Goal: Information Seeking & Learning: Find specific fact

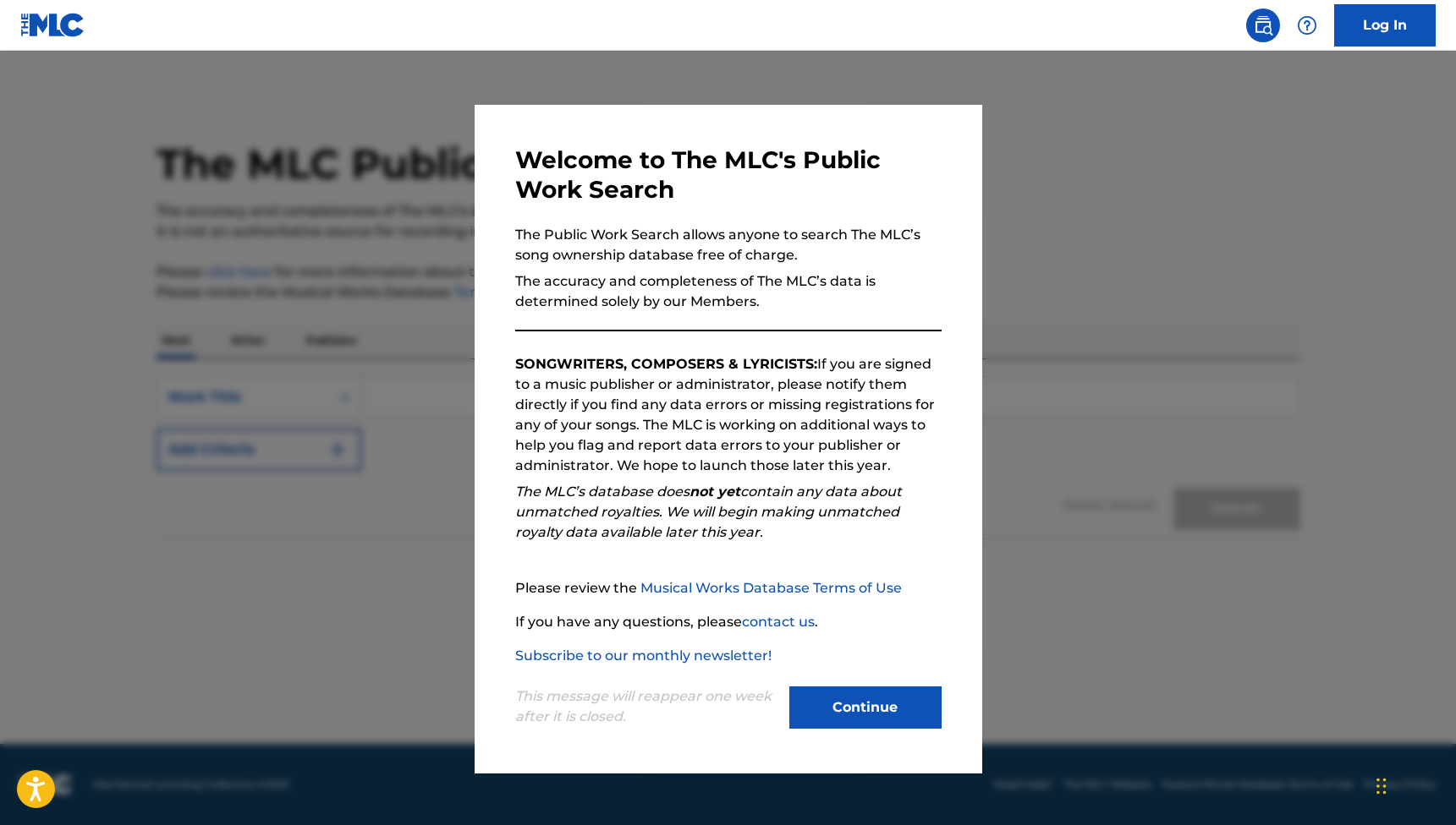
click at [868, 717] on button "Continue" at bounding box center [865, 707] width 153 height 42
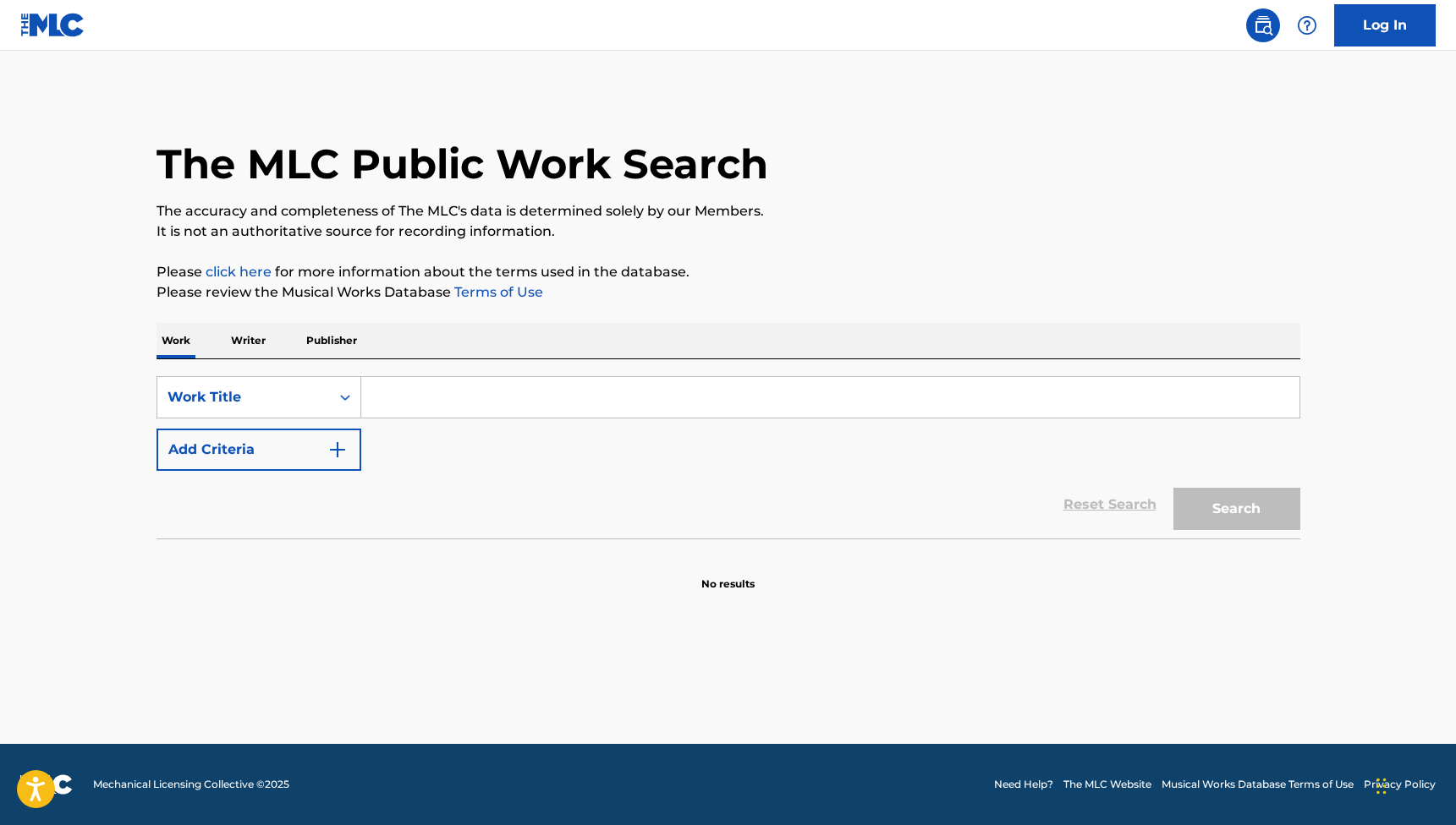
click at [430, 404] on input "Search Form" at bounding box center [830, 397] width 938 height 40
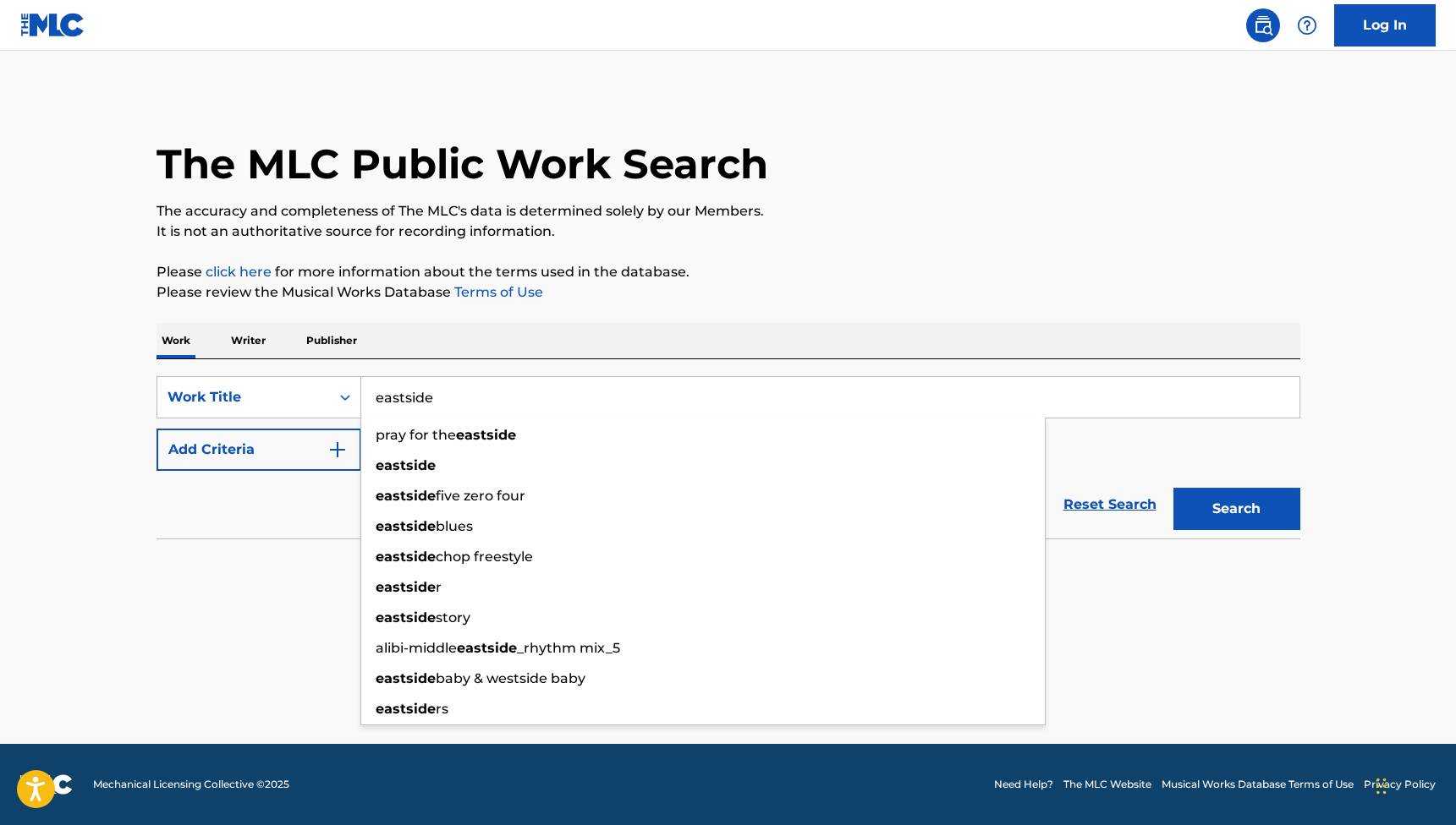
type input "eastside"
click at [234, 519] on div "Reset Search Search" at bounding box center [728, 505] width 1144 height 67
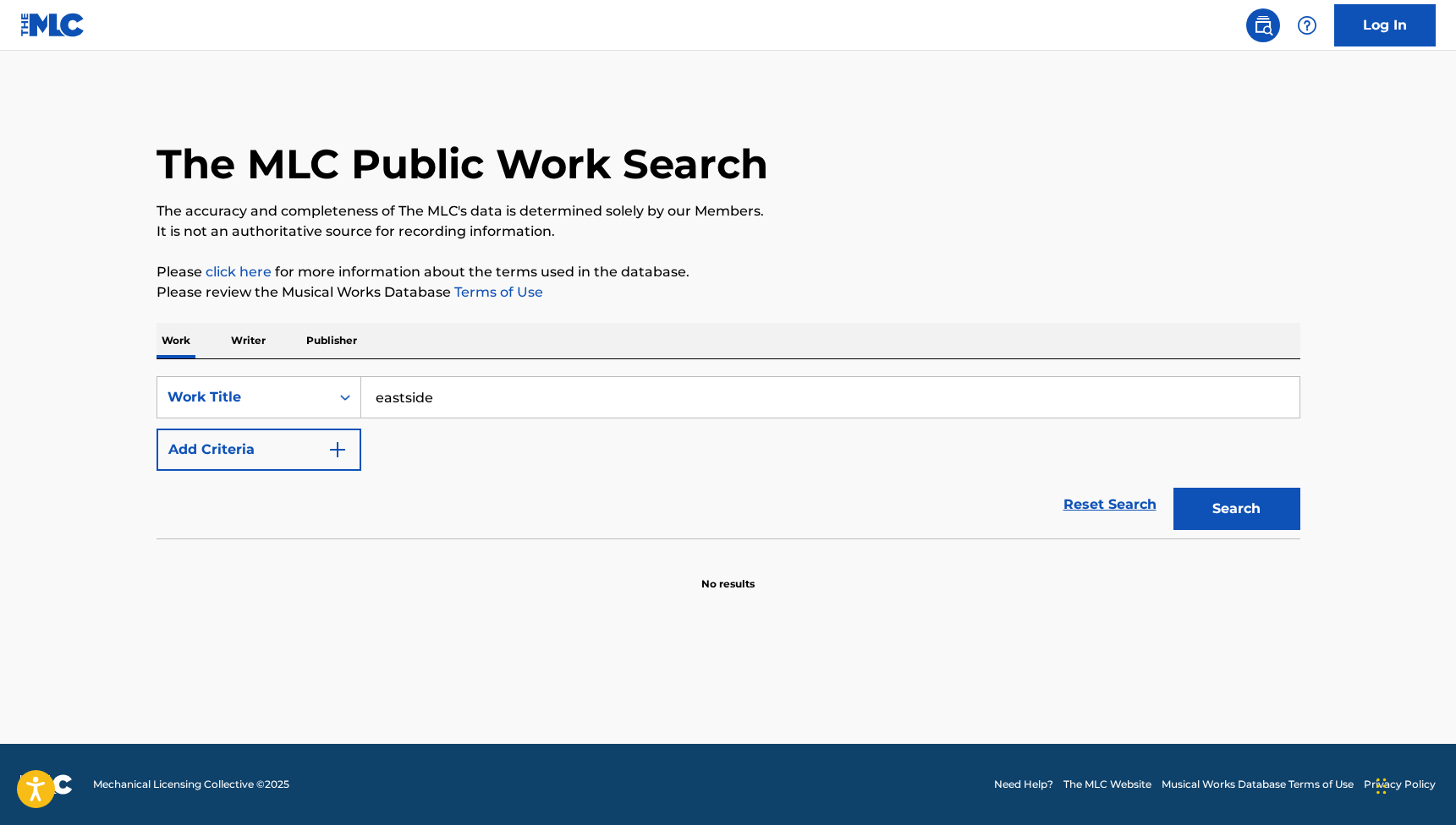
click at [339, 449] on img "Search Form" at bounding box center [337, 449] width 21 height 21
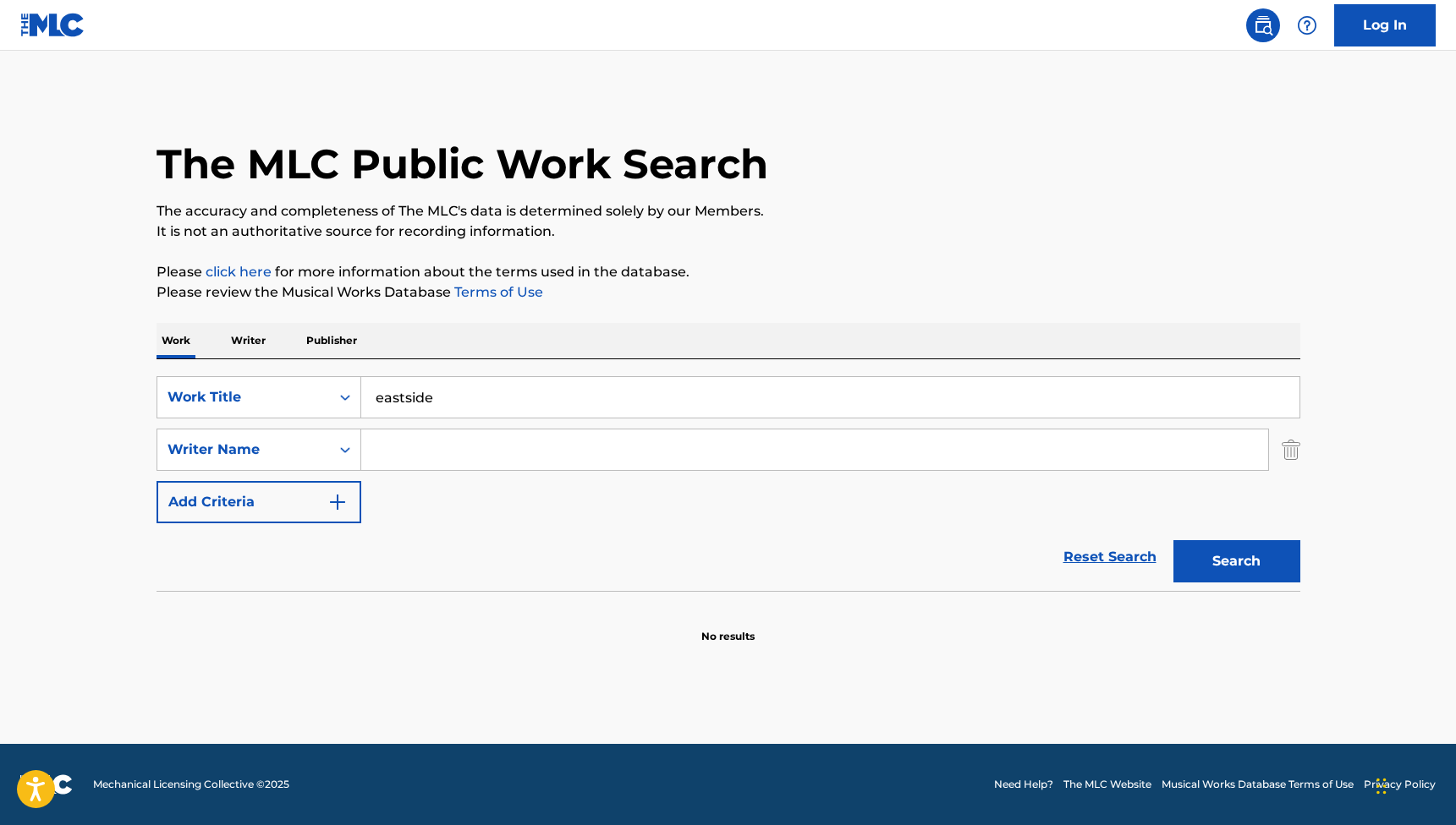
click at [411, 453] on input "Search Form" at bounding box center [815, 449] width 907 height 40
type input "p"
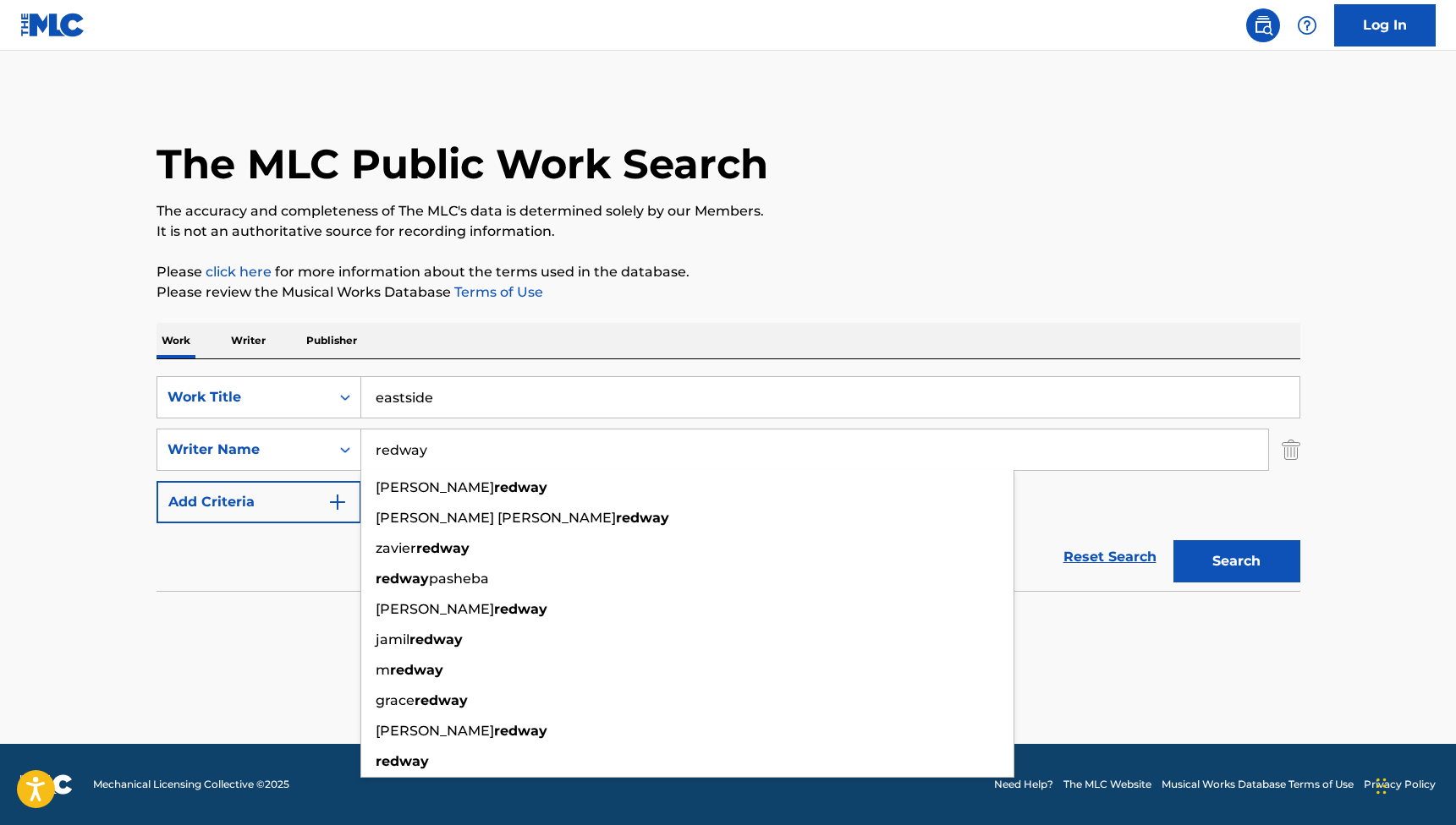
click at [294, 655] on main "The MLC Public Work Search The accuracy and completeness of The MLC's data is d…" at bounding box center [728, 397] width 1456 height 693
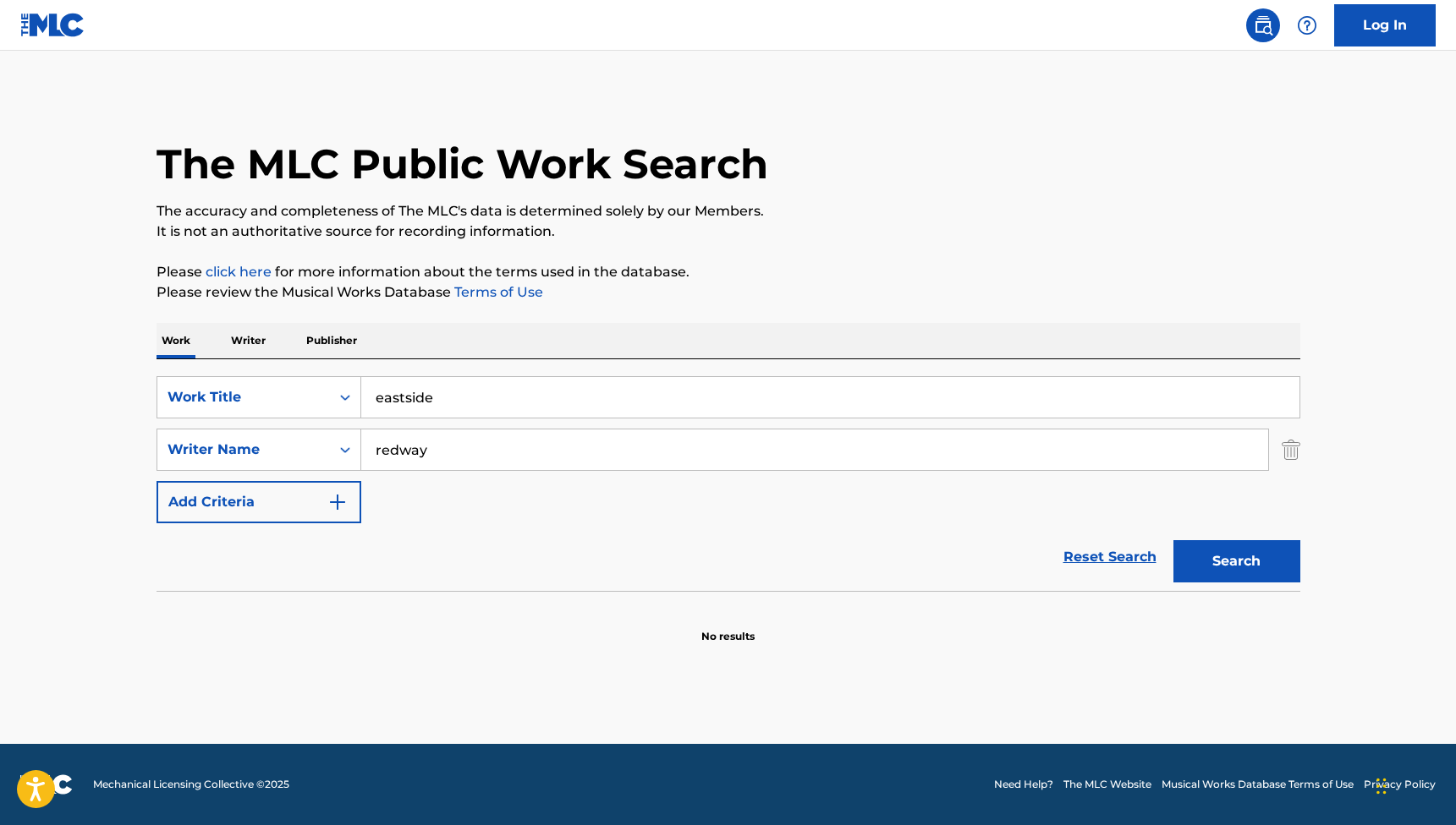
click at [1264, 568] on button "Search" at bounding box center [1236, 561] width 126 height 42
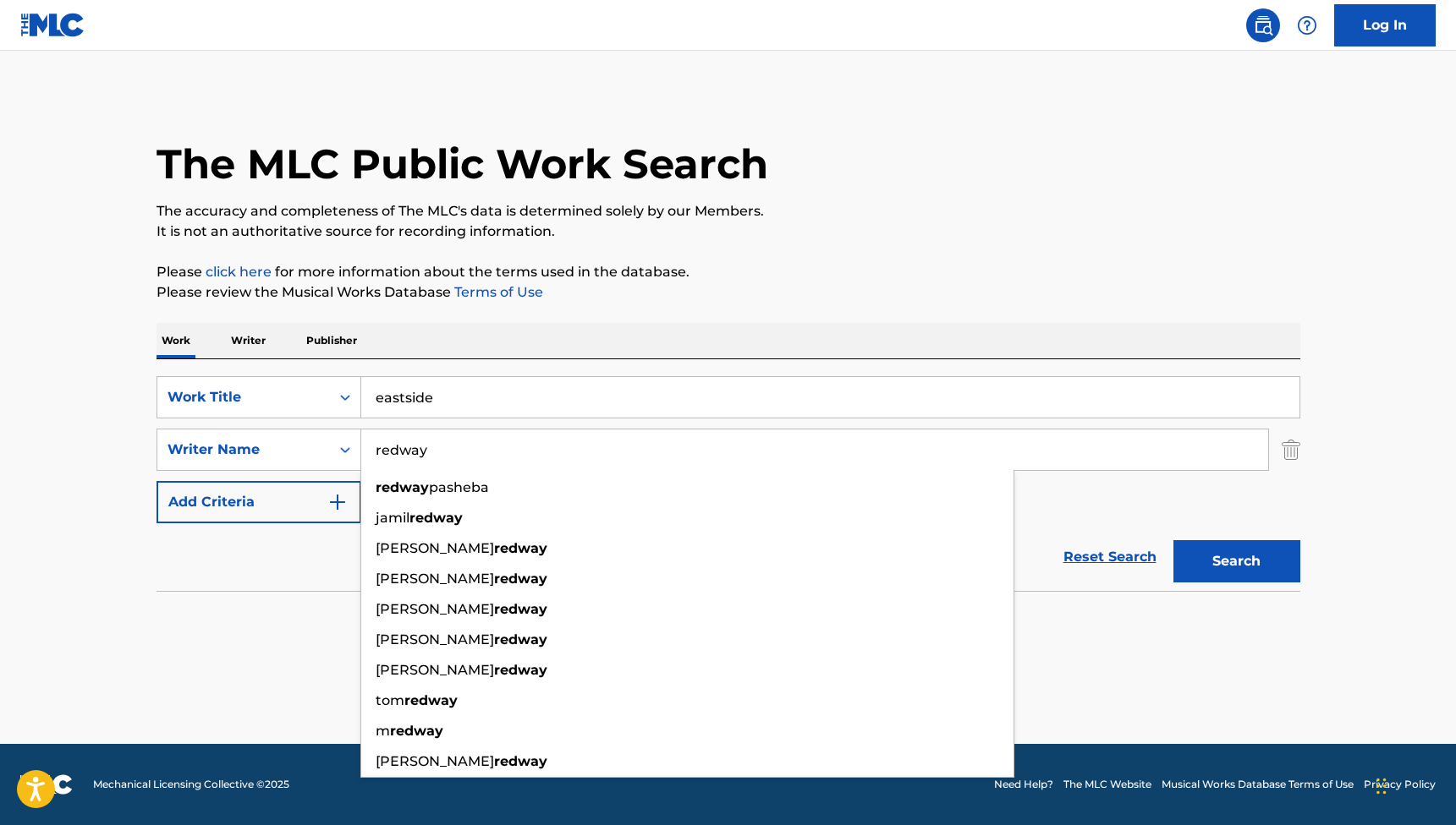
click at [419, 449] on input "redway" at bounding box center [815, 449] width 907 height 40
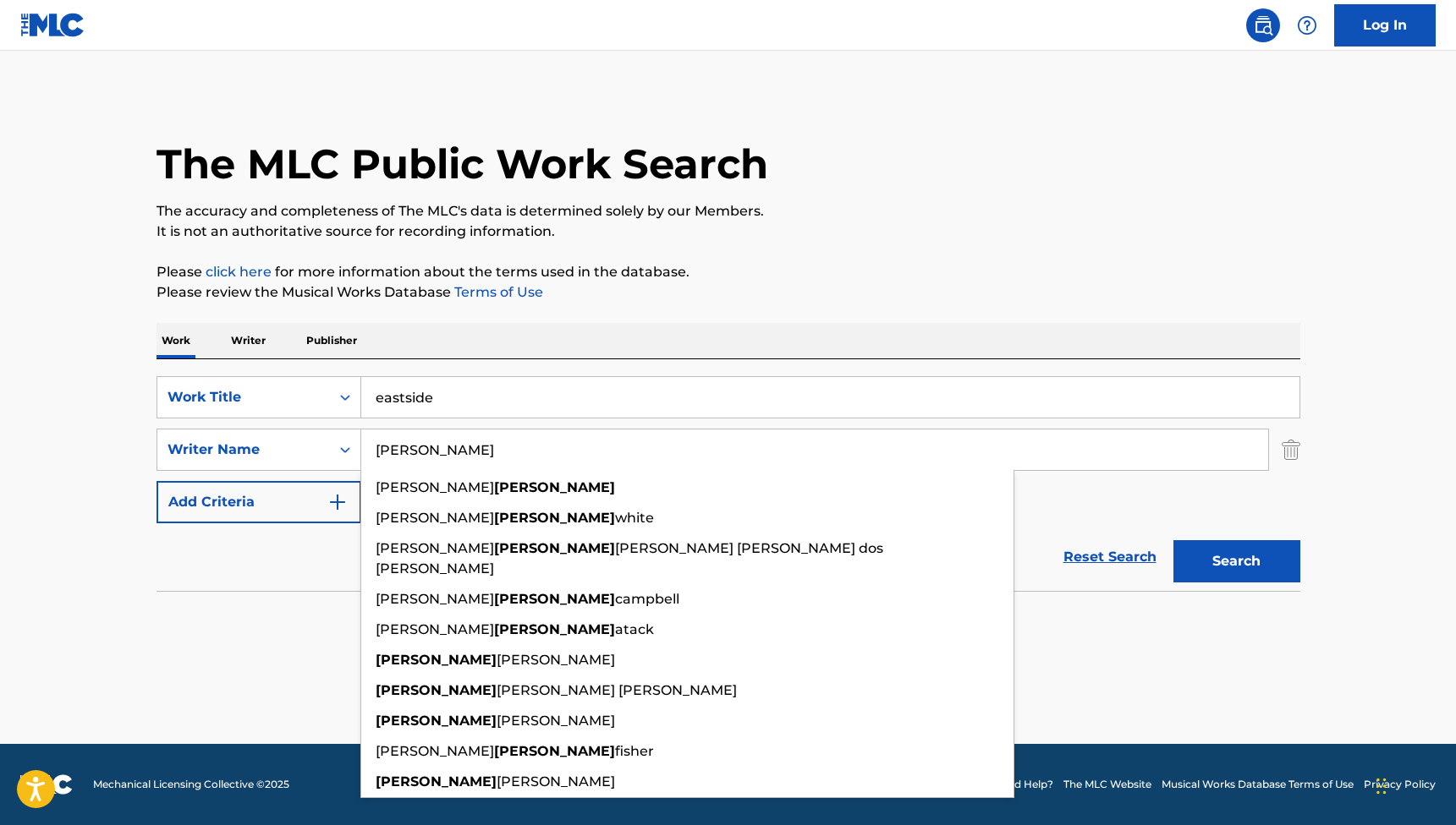
click at [1236, 561] on button "Search" at bounding box center [1236, 561] width 126 height 42
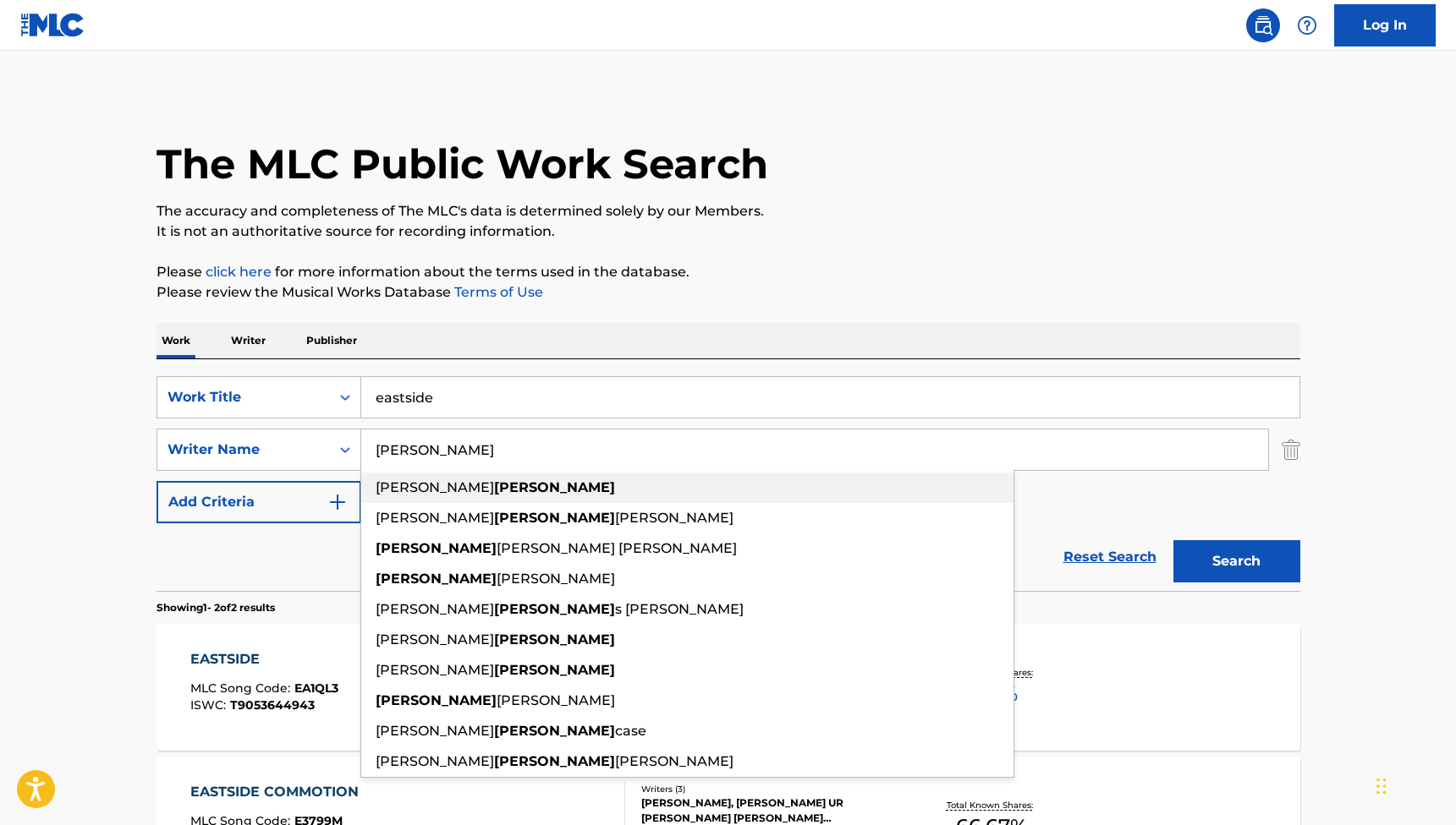
type input "[PERSON_NAME]"
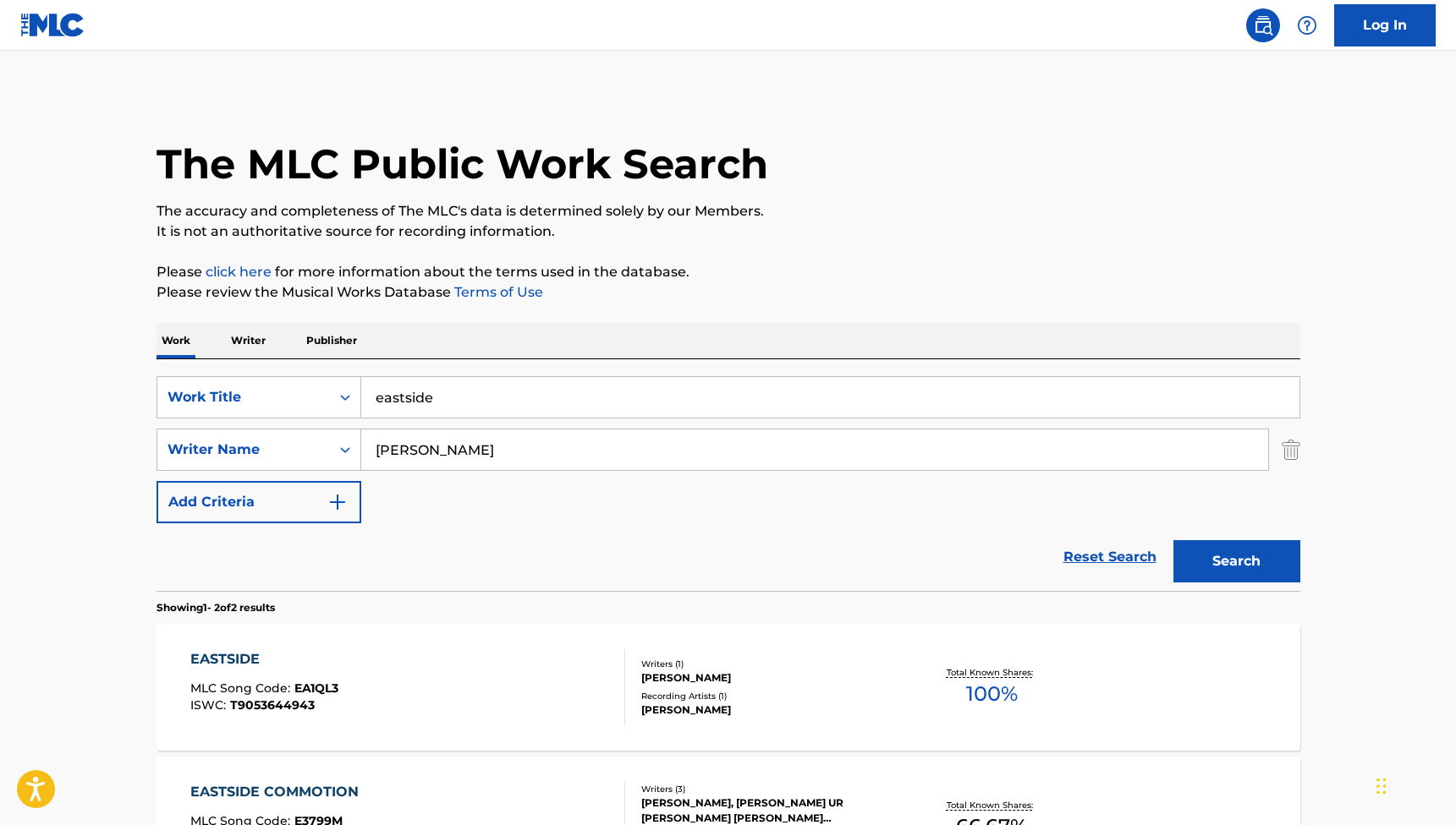
drag, startPoint x: 402, startPoint y: 479, endPoint x: 246, endPoint y: 582, distance: 186.9
click at [246, 582] on div "Reset Search Search" at bounding box center [728, 557] width 1144 height 67
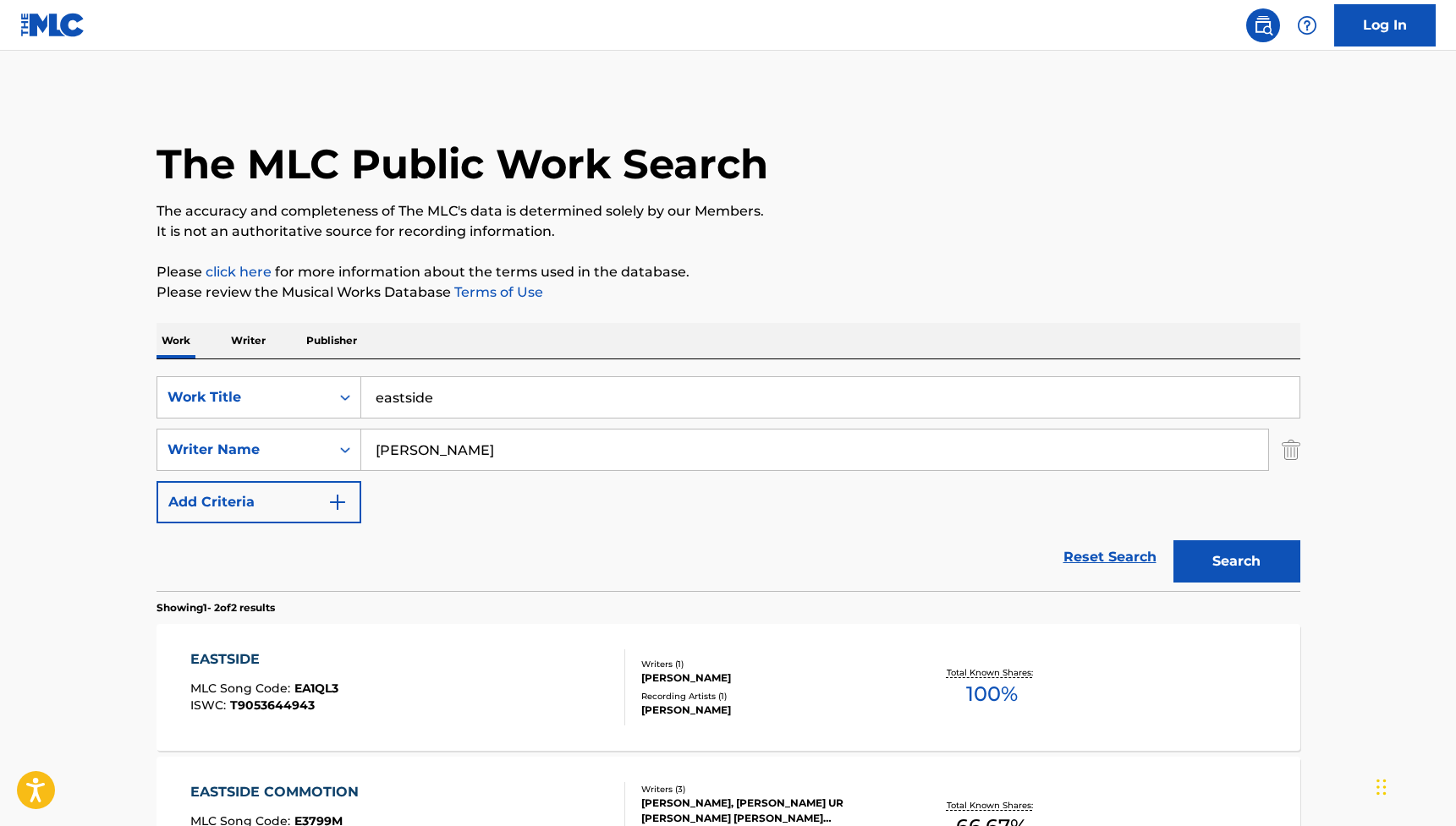
click at [410, 396] on input "eastside" at bounding box center [830, 397] width 938 height 40
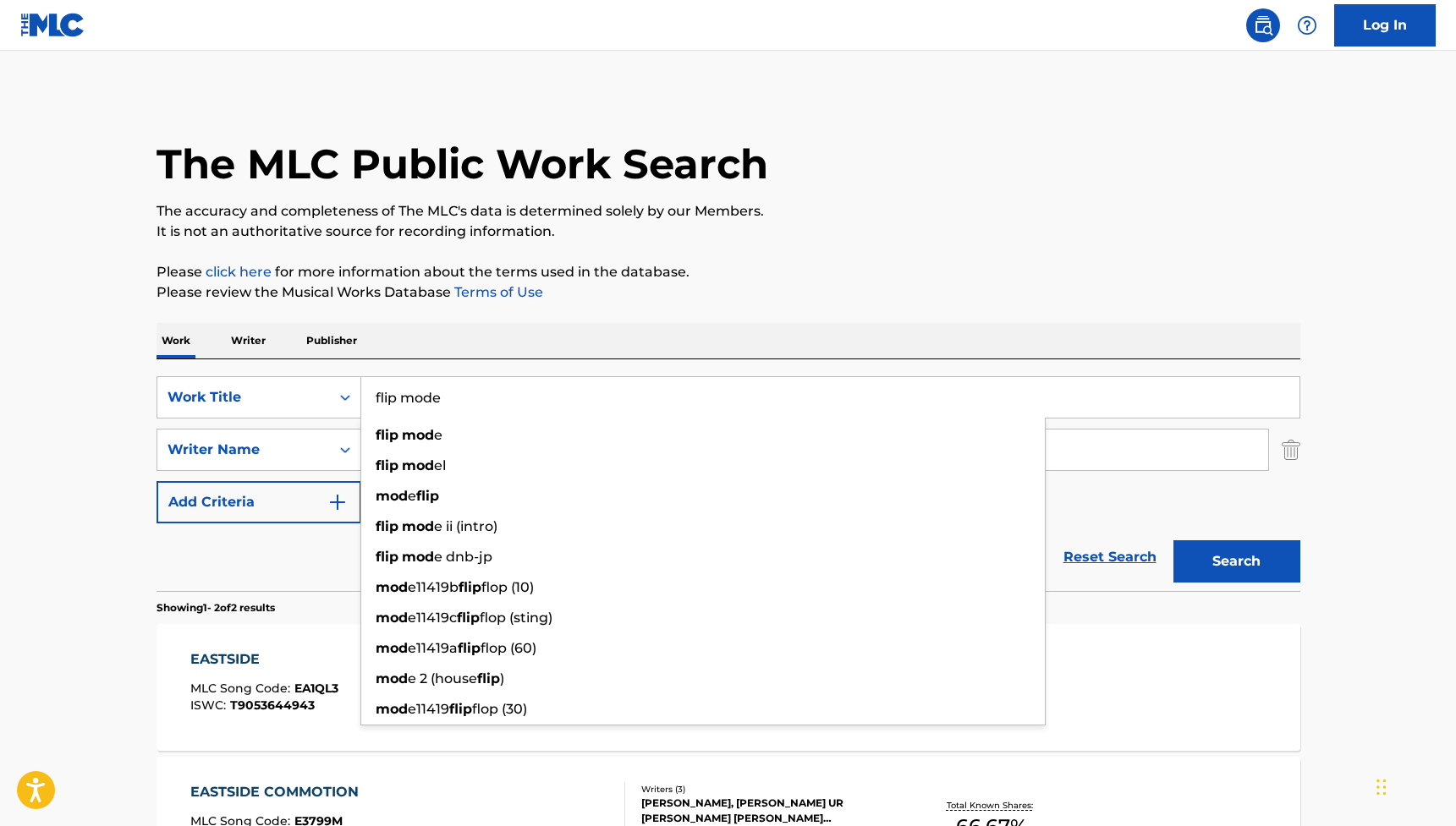
type input "flip mode"
click at [1236, 561] on button "Search" at bounding box center [1236, 561] width 126 height 42
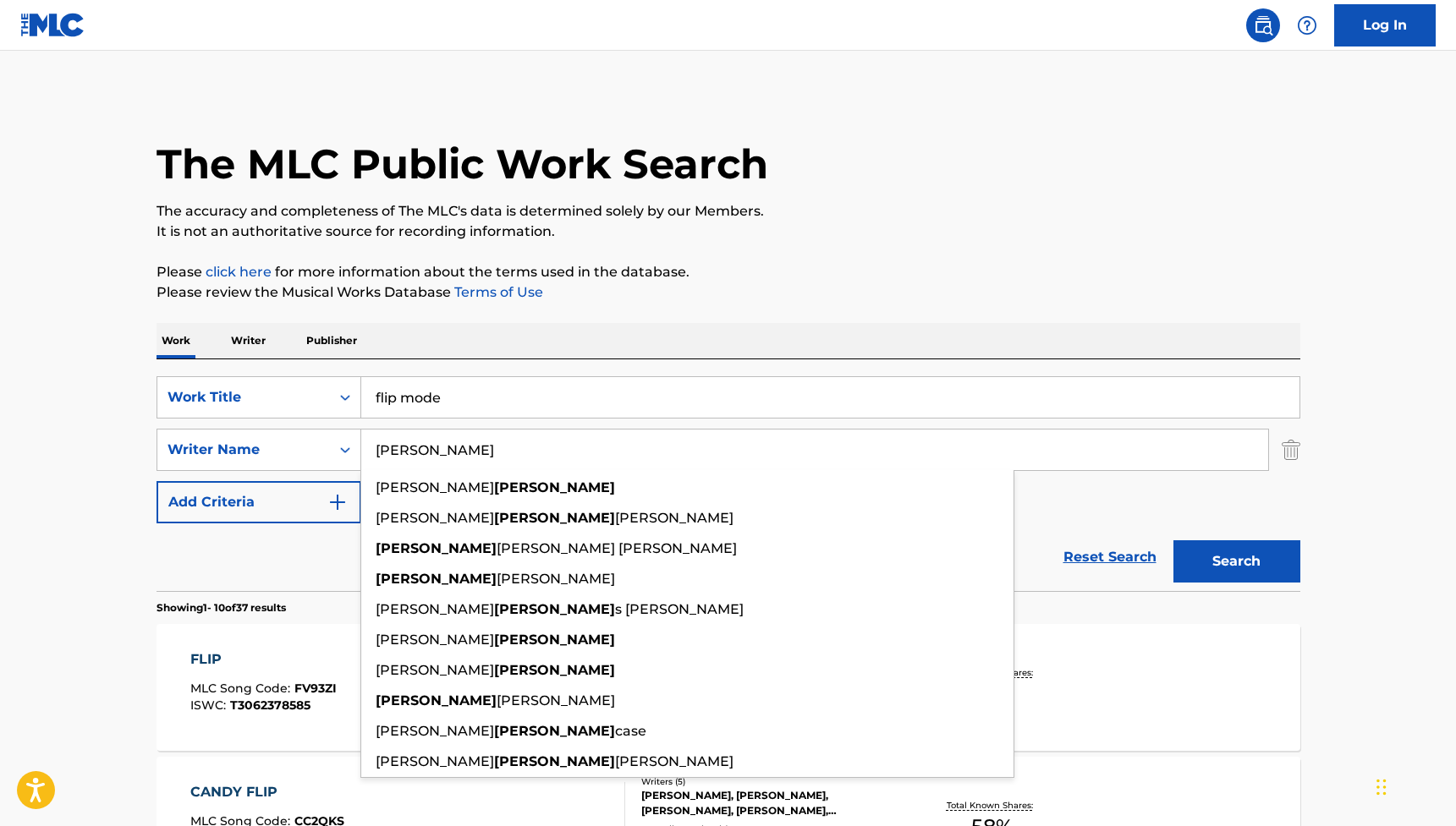
click at [403, 443] on input "[PERSON_NAME]" at bounding box center [815, 450] width 907 height 40
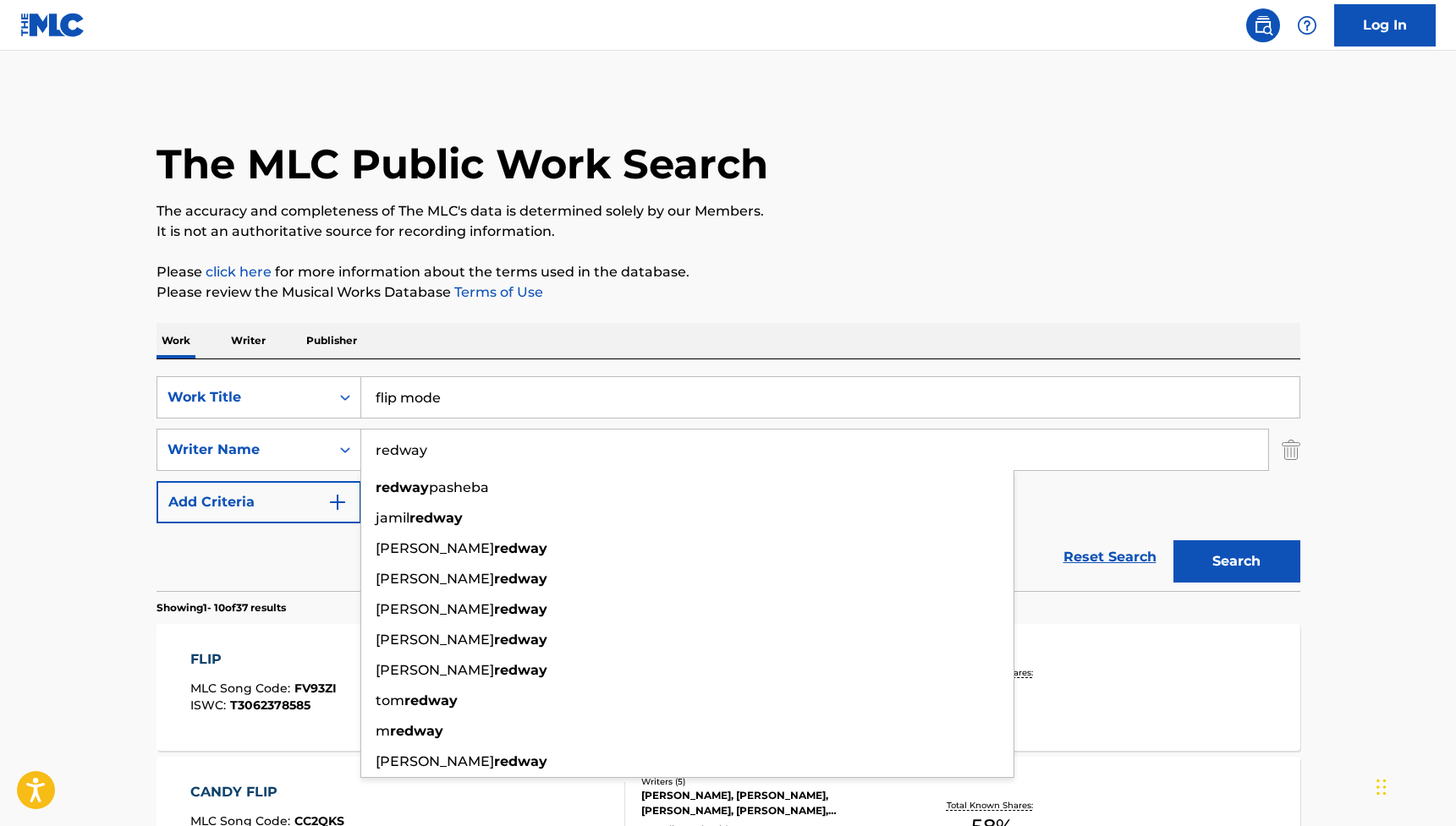
type input "redway"
click at [293, 547] on div "Reset Search Search" at bounding box center [728, 557] width 1144 height 67
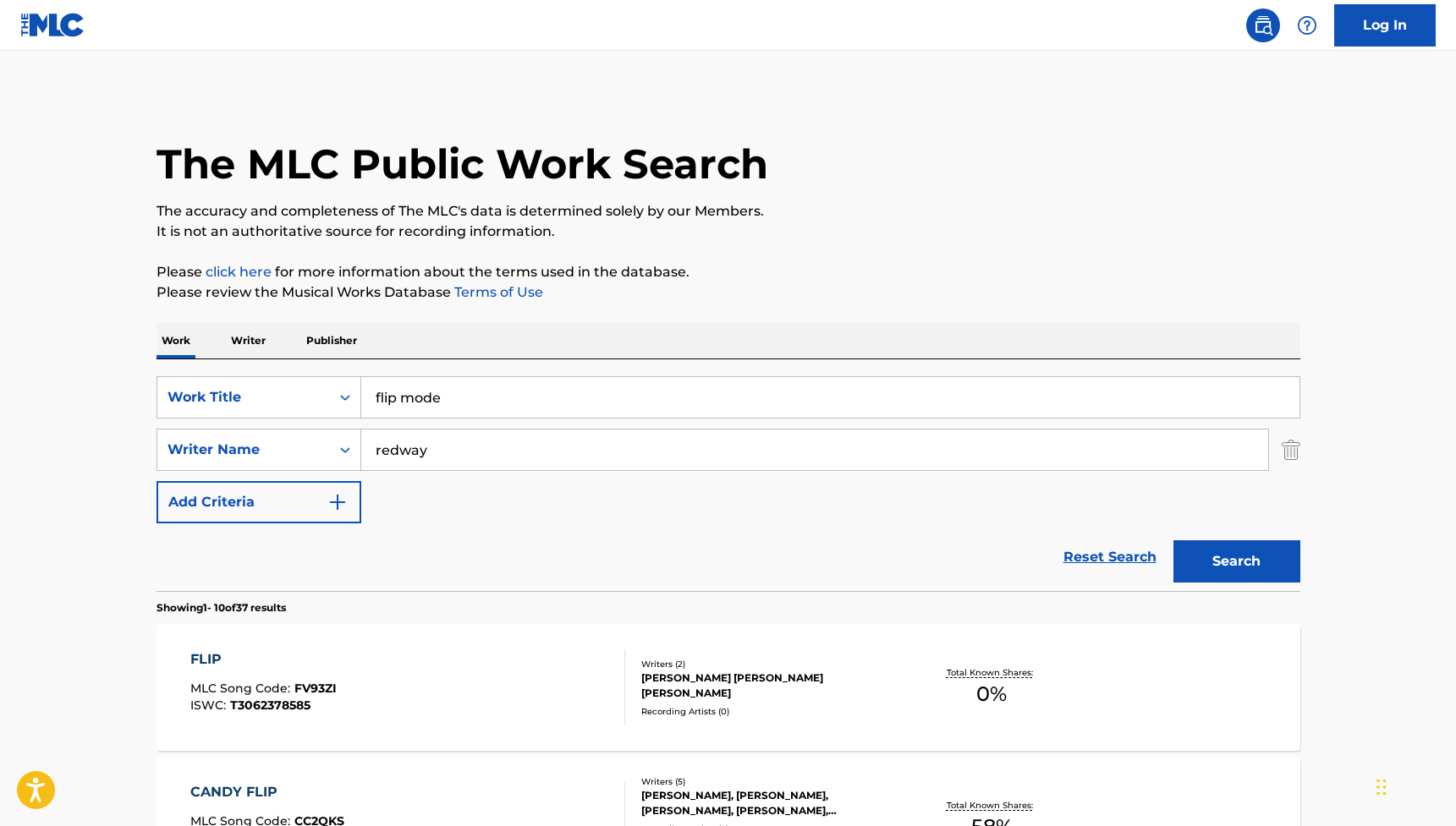
click at [1241, 560] on button "Search" at bounding box center [1236, 561] width 126 height 42
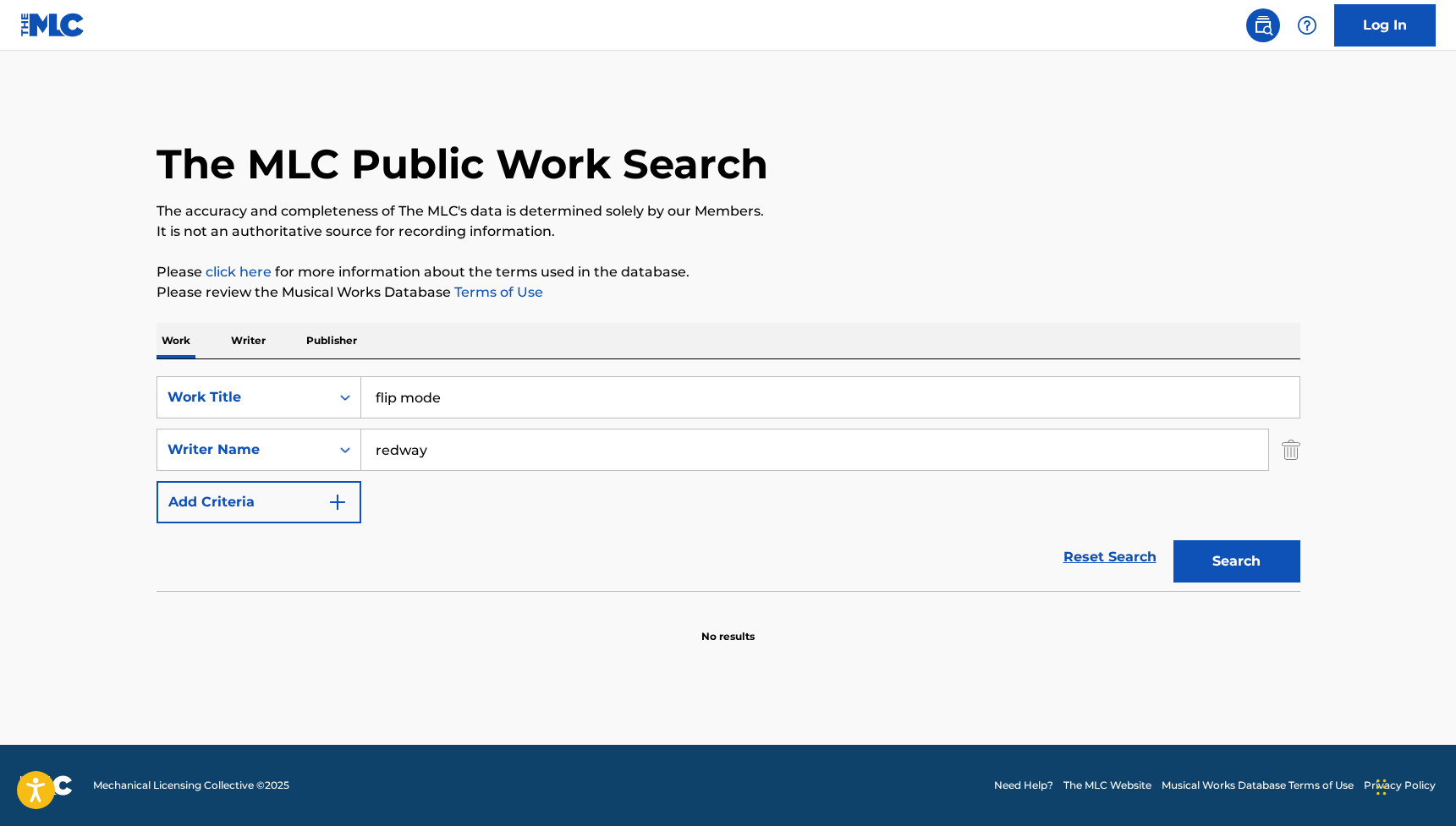
click at [413, 400] on input "flip mode" at bounding box center [830, 397] width 938 height 40
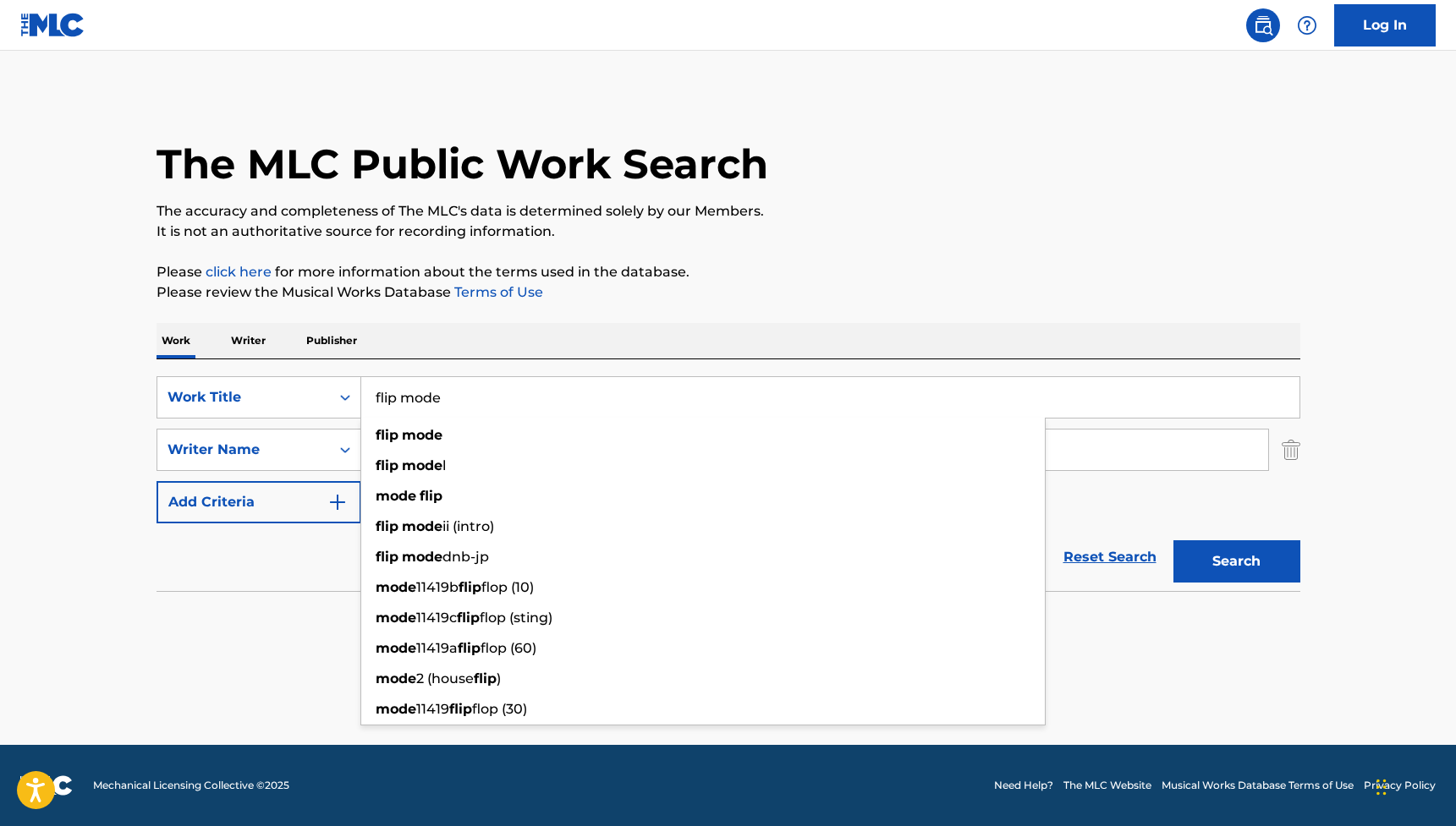
click at [413, 400] on input "flip mode" at bounding box center [830, 397] width 938 height 40
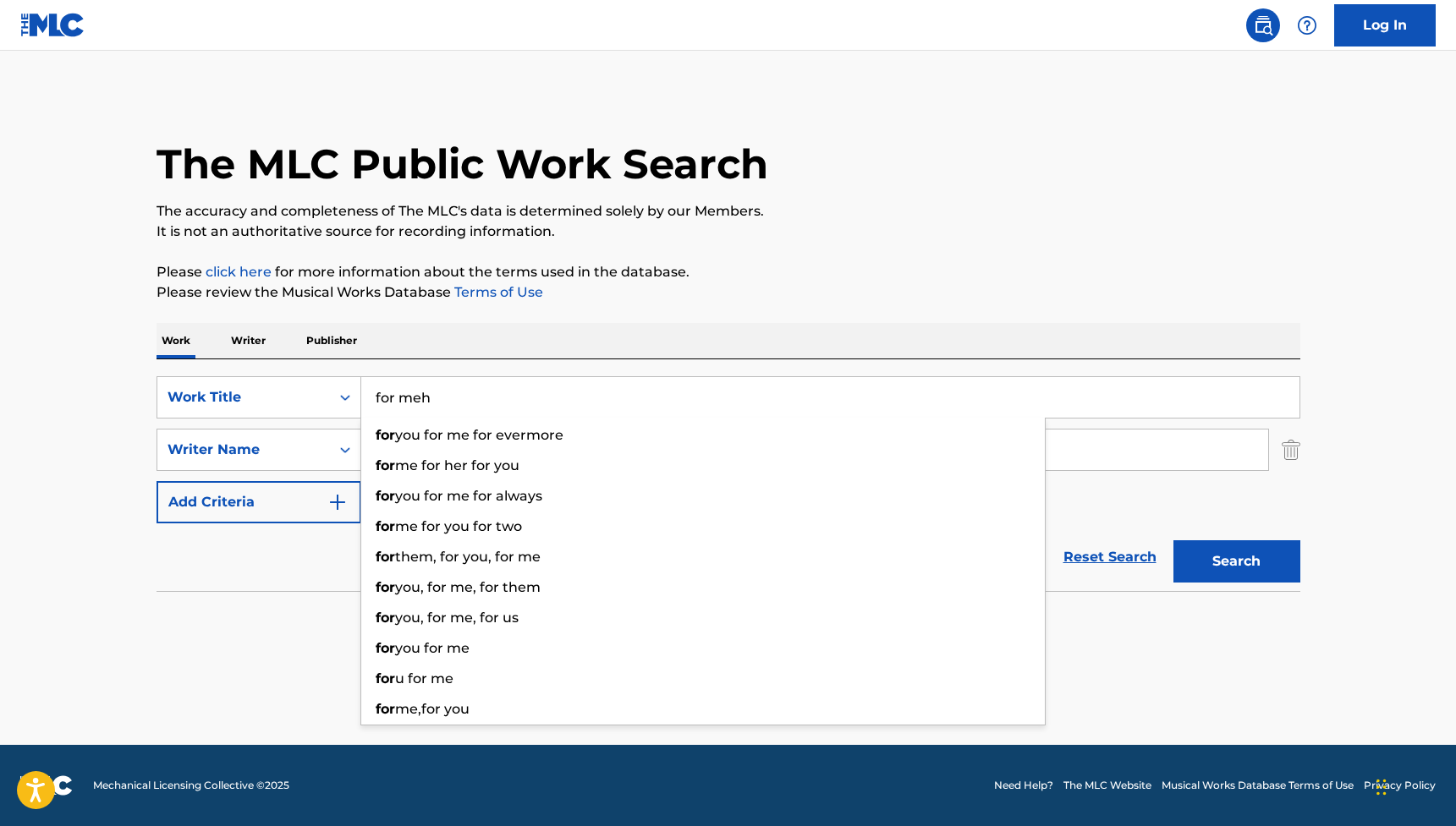
click at [1236, 561] on button "Search" at bounding box center [1236, 561] width 126 height 42
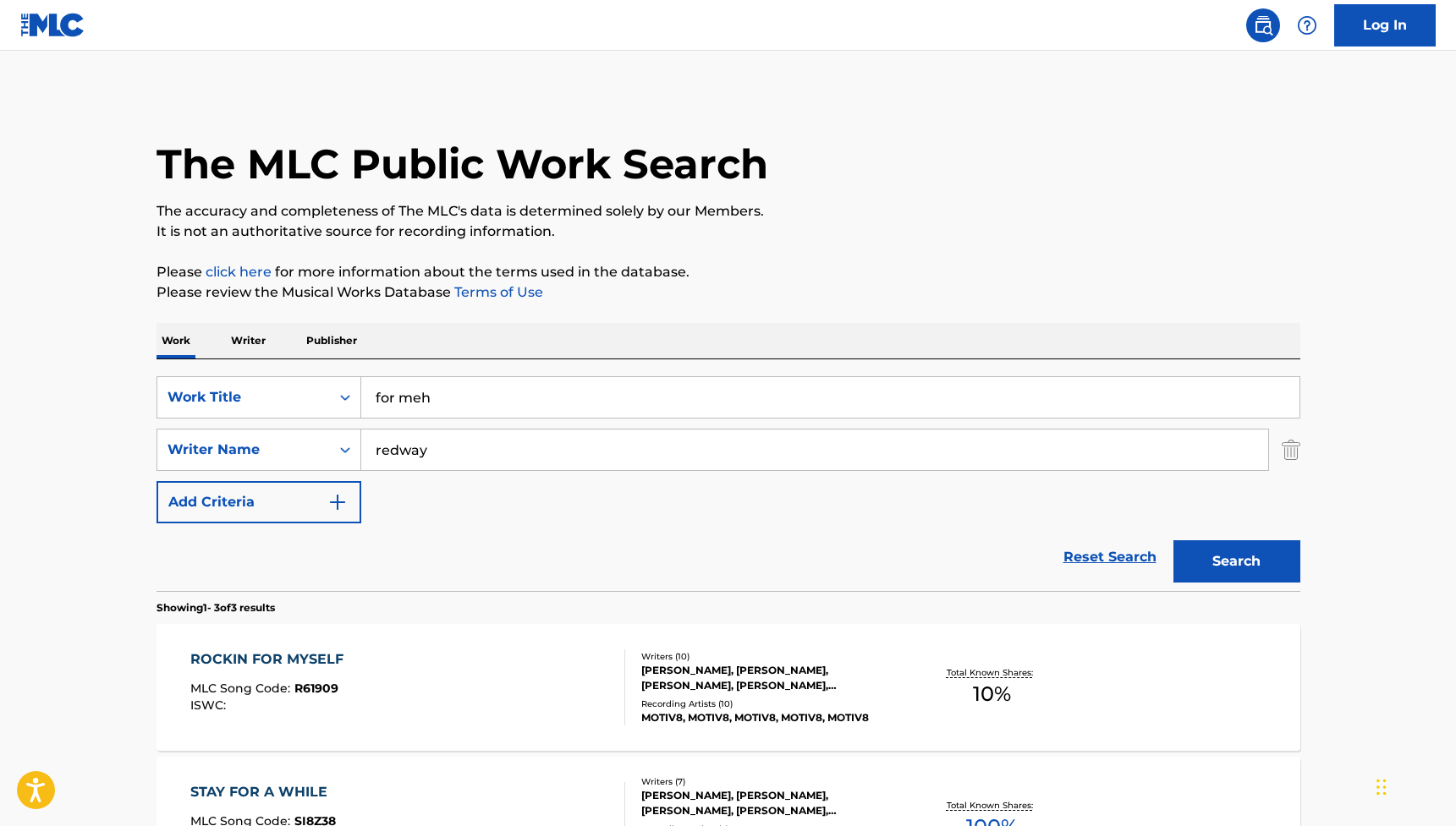
click at [413, 392] on input "for meh" at bounding box center [830, 397] width 938 height 40
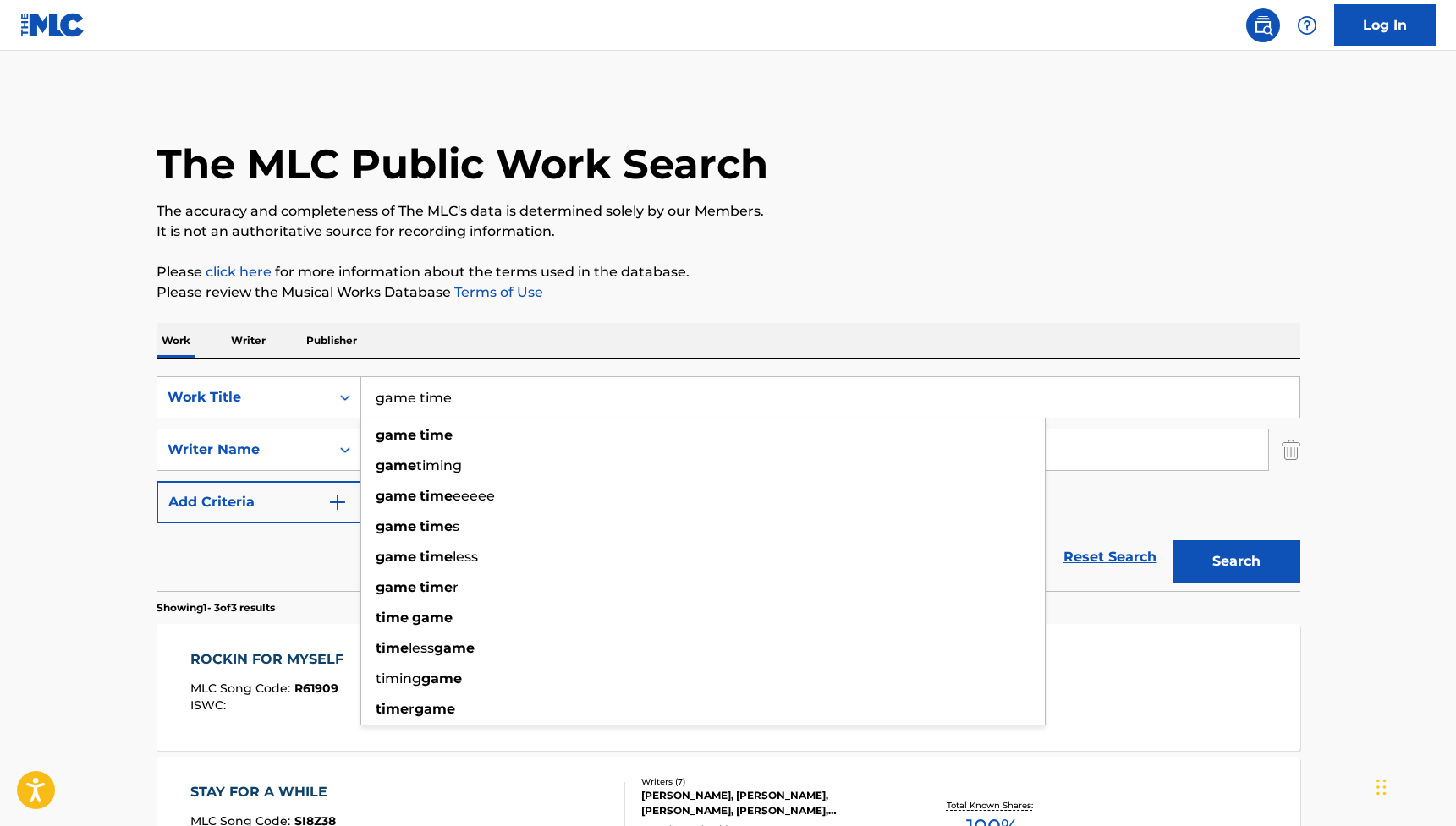
click at [1236, 561] on button "Search" at bounding box center [1236, 561] width 126 height 42
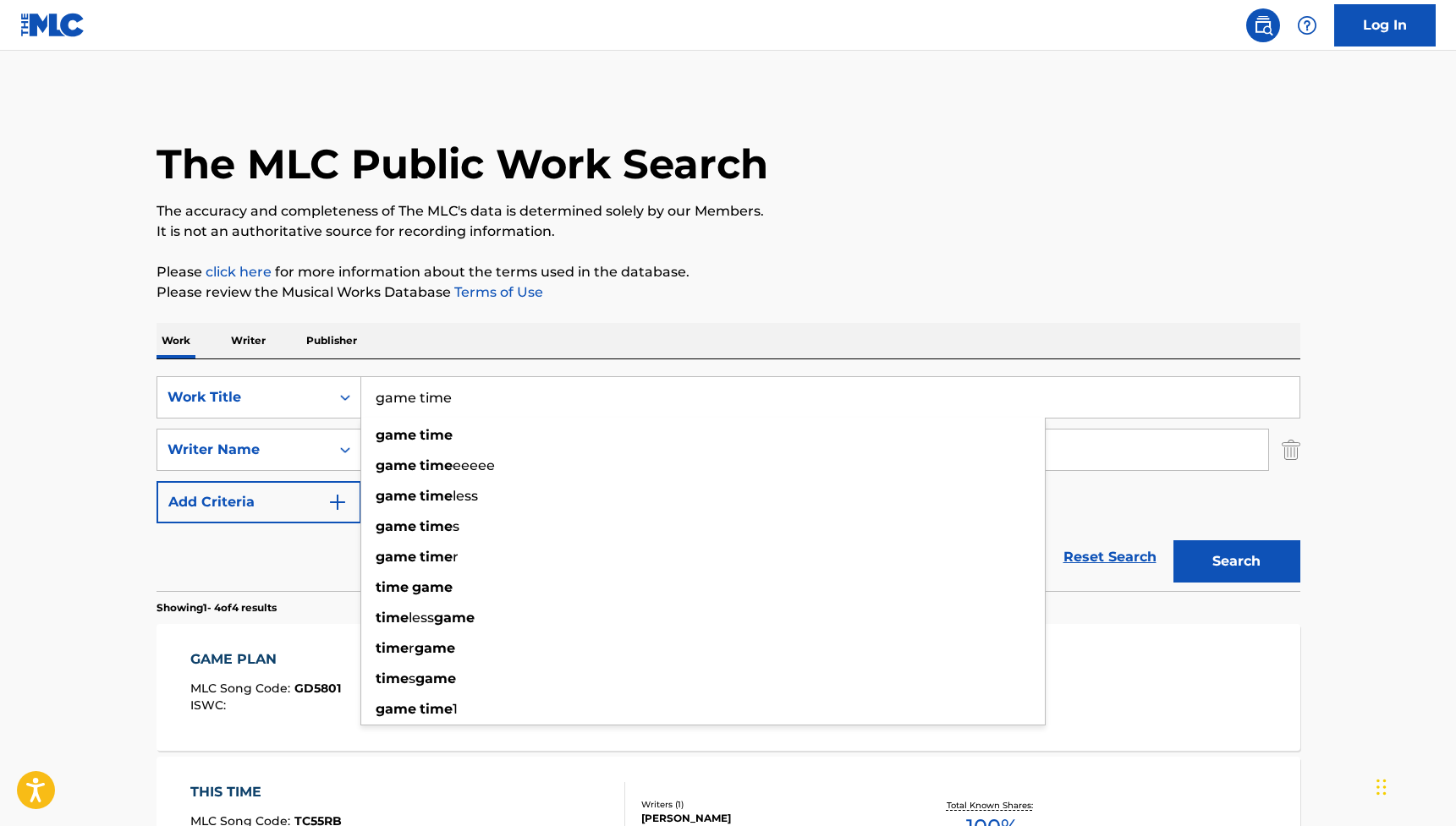
click at [290, 551] on div "Reset Search Search" at bounding box center [728, 557] width 1144 height 67
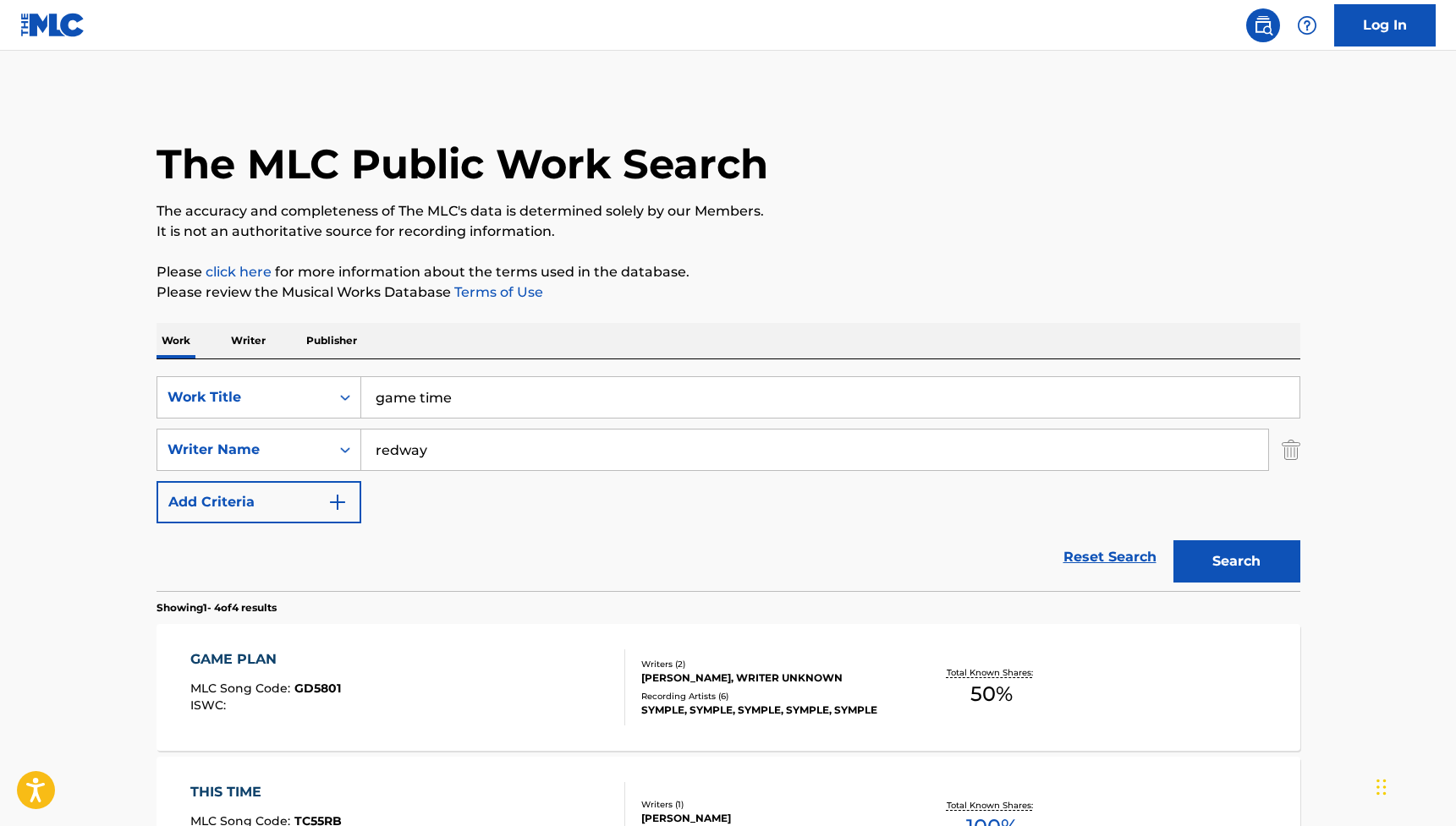
click at [402, 405] on input "game time" at bounding box center [830, 397] width 938 height 40
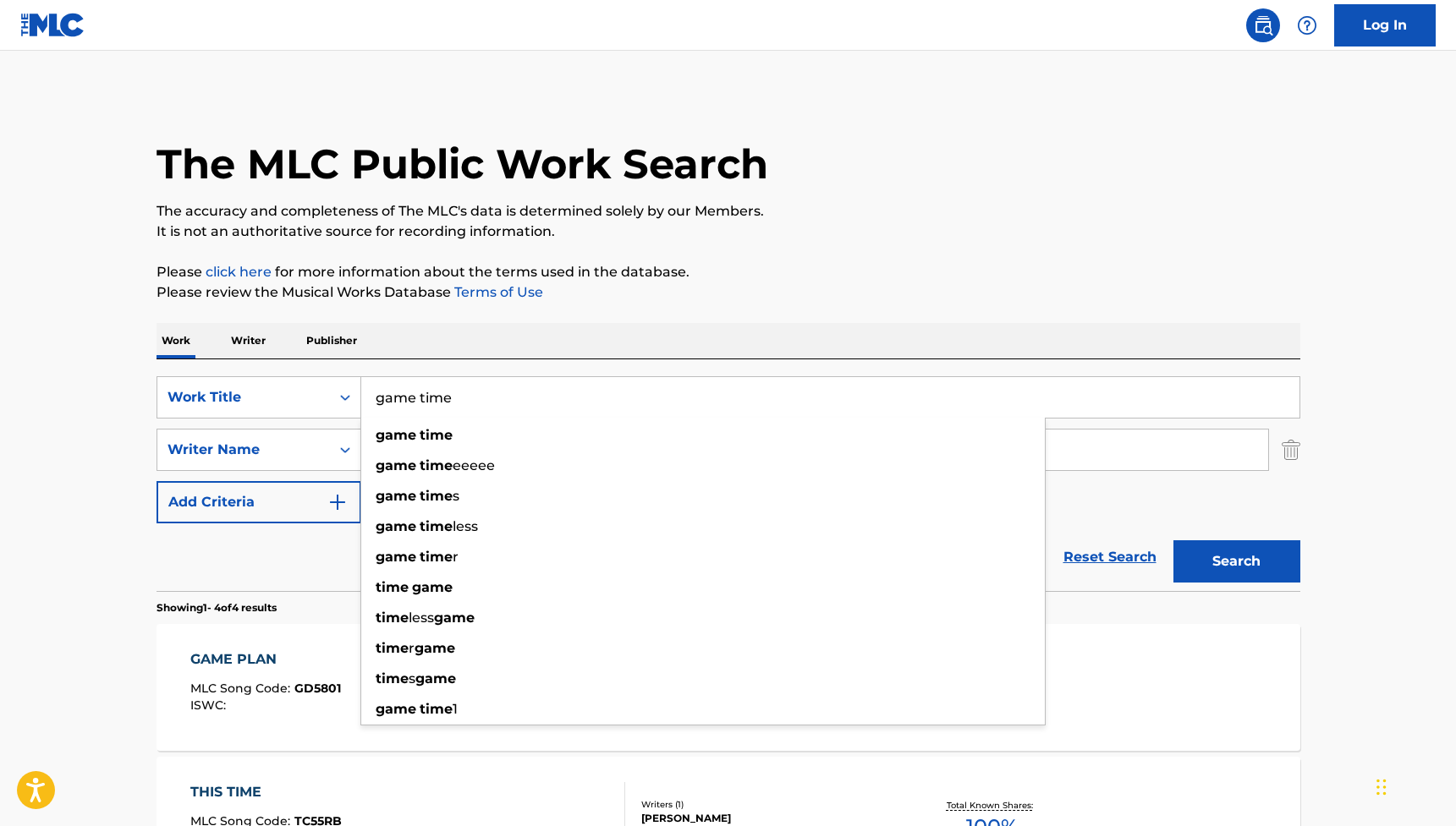
click at [402, 405] on input "game time" at bounding box center [830, 397] width 938 height 40
type input "pull up"
click at [1236, 561] on button "Search" at bounding box center [1236, 561] width 126 height 42
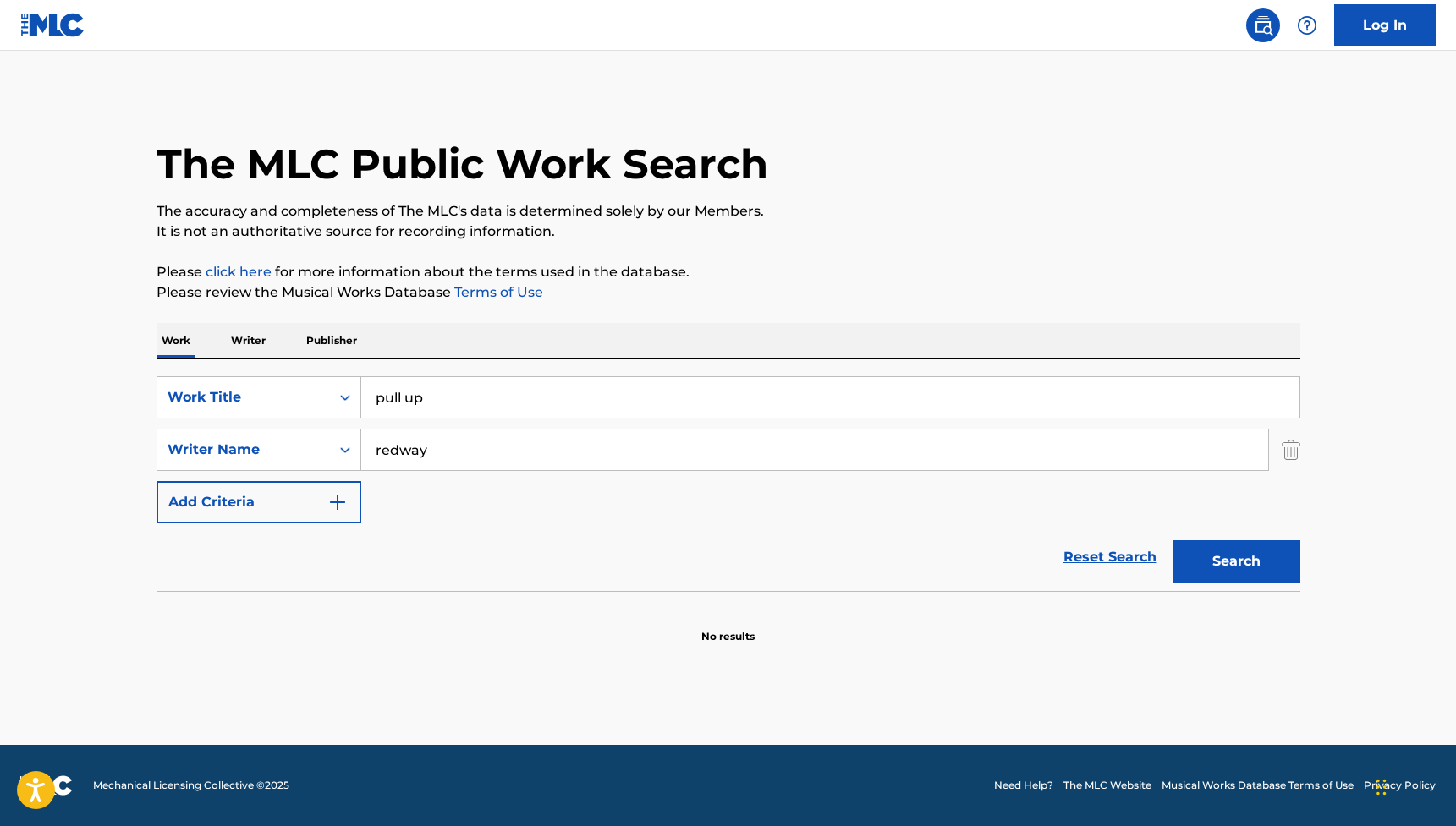
click at [1250, 570] on button "Search" at bounding box center [1236, 561] width 126 height 42
click at [410, 452] on input "redway" at bounding box center [815, 450] width 907 height 40
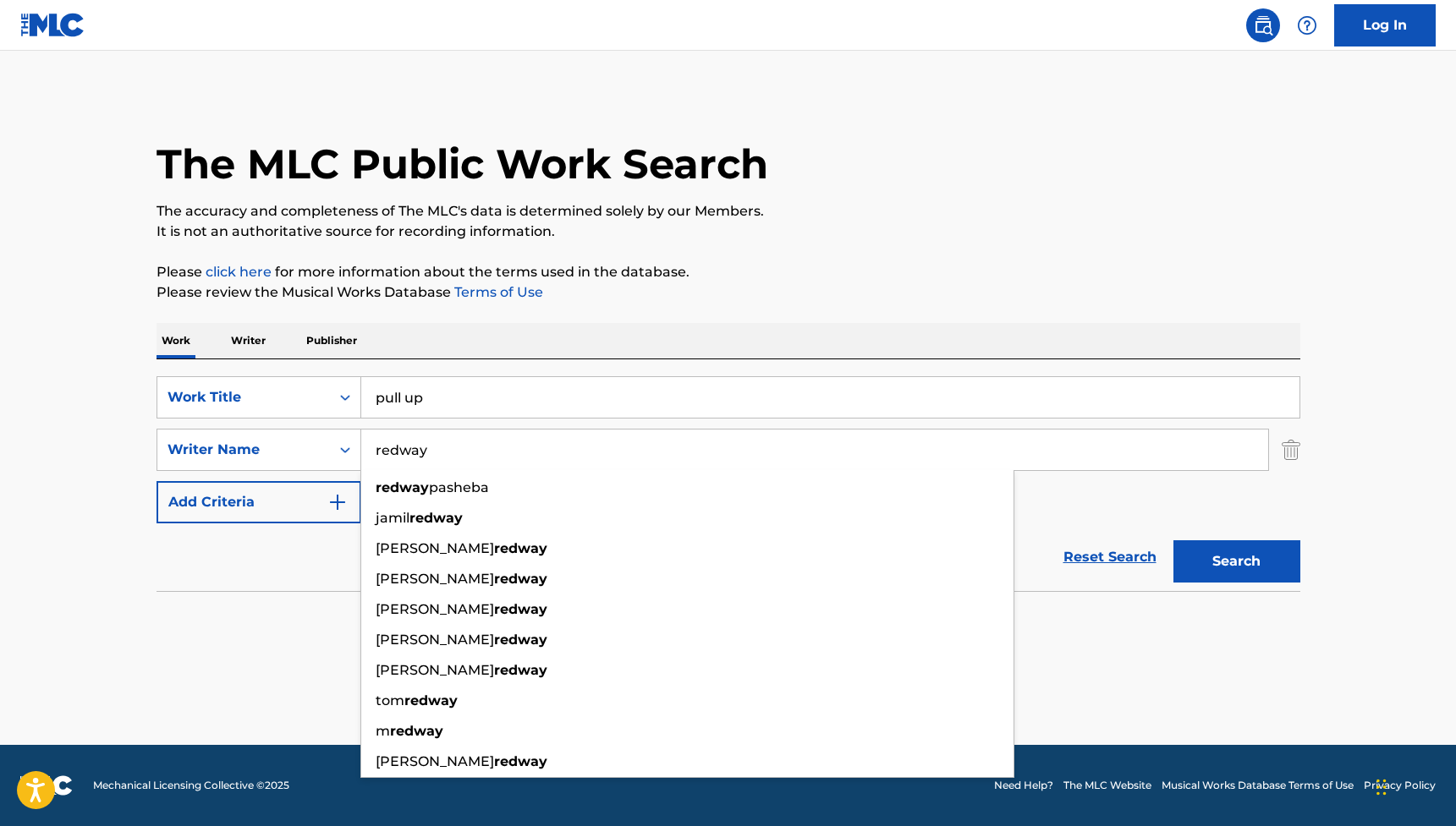
click at [410, 452] on input "redway" at bounding box center [815, 450] width 907 height 40
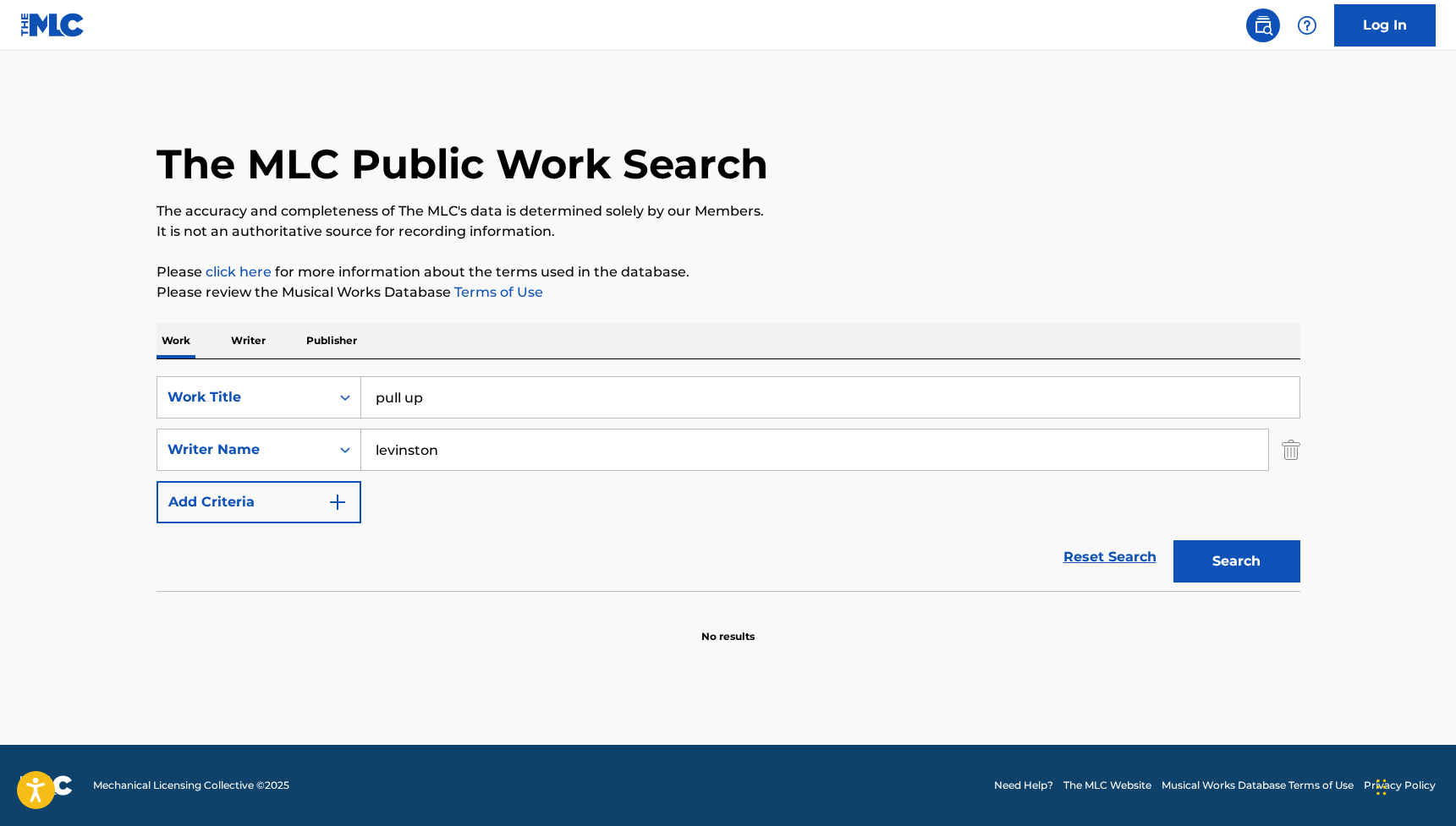
click at [1236, 561] on button "Search" at bounding box center [1236, 561] width 126 height 42
click at [402, 454] on input "levinston" at bounding box center [815, 450] width 907 height 40
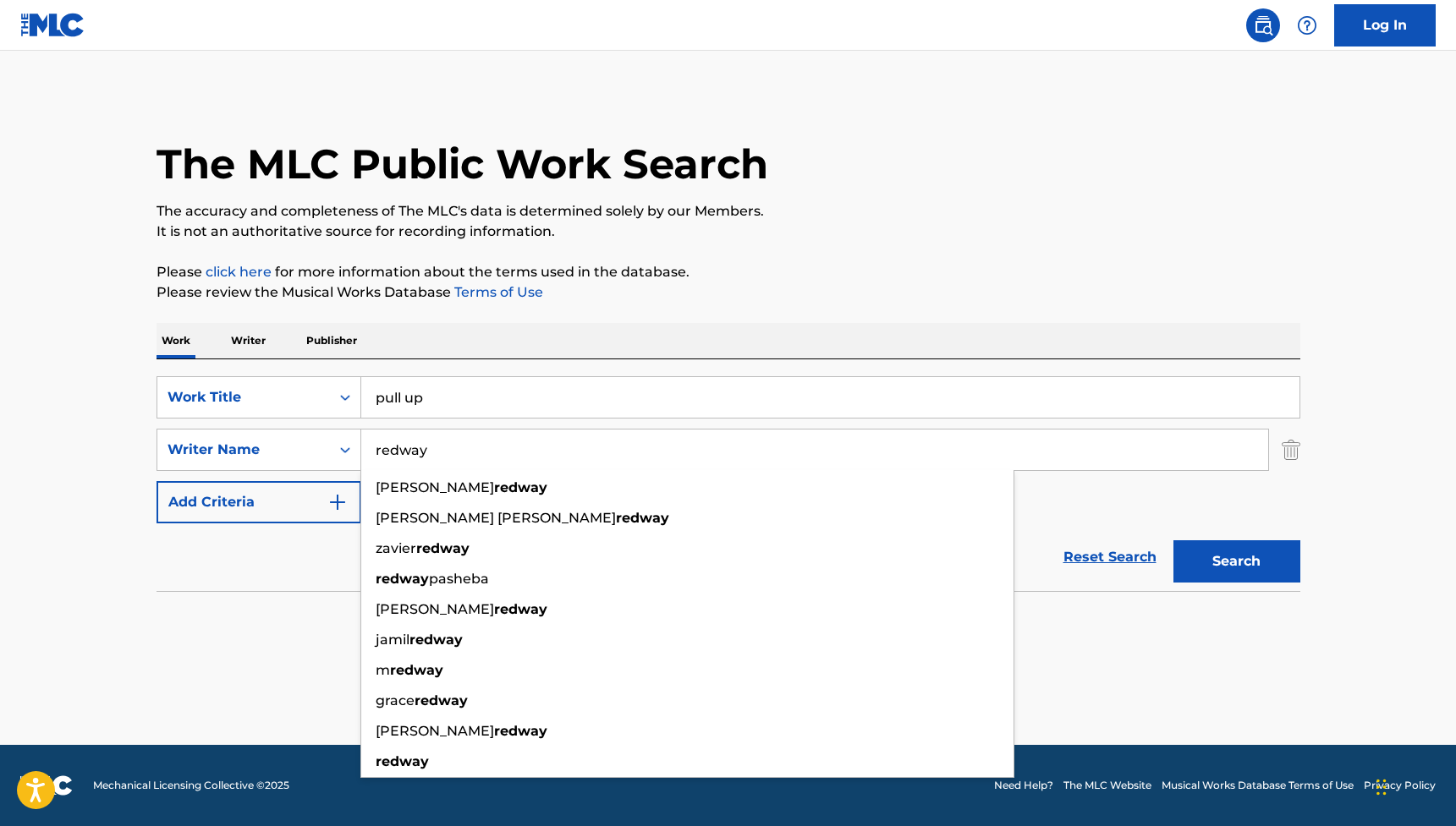
type input "redway"
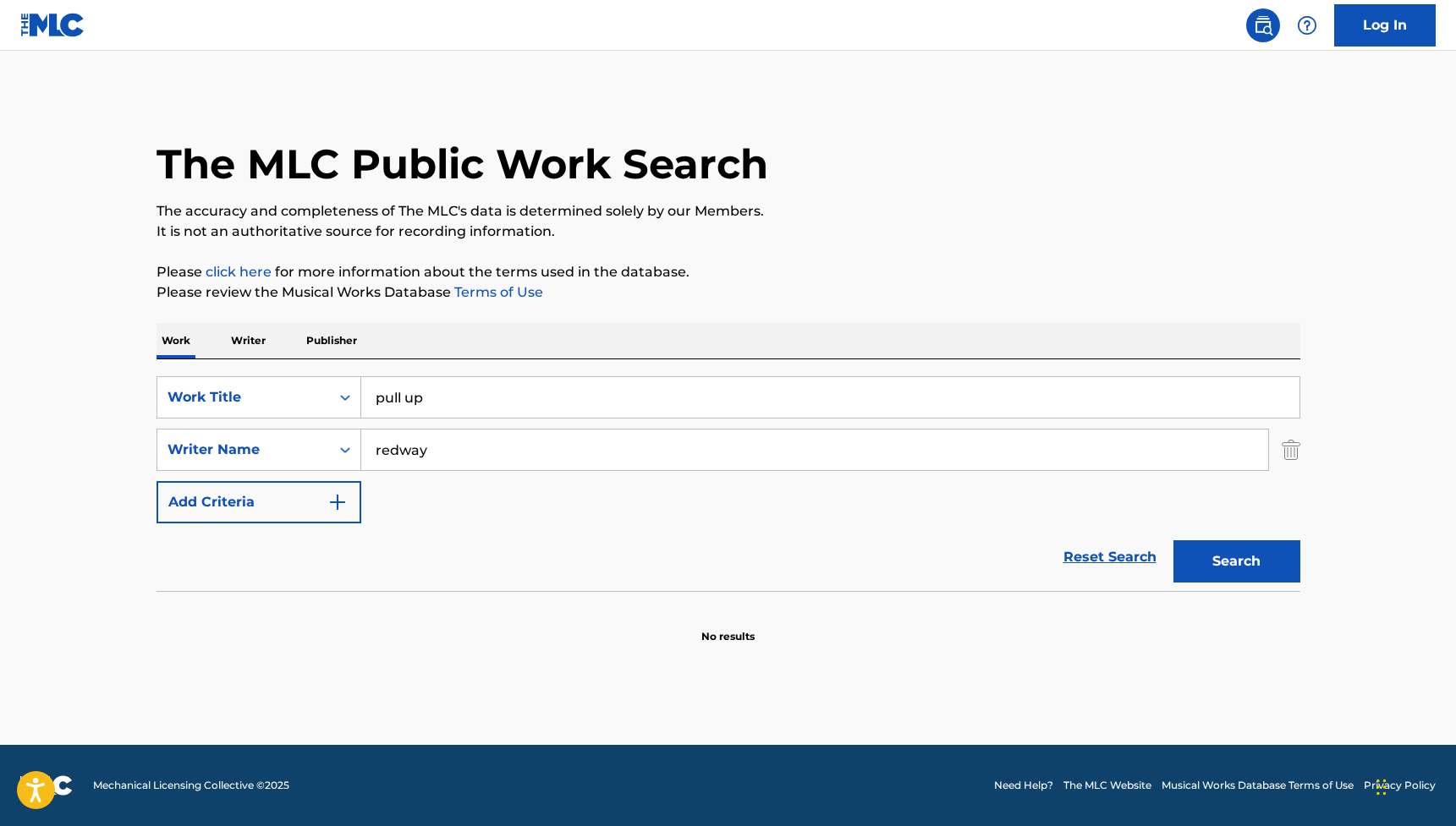
click at [1153, 680] on main "The MLC Public Work Search The accuracy and completeness of The MLC's data is d…" at bounding box center [728, 397] width 1456 height 694
click at [1220, 568] on button "Search" at bounding box center [1236, 561] width 126 height 42
click at [405, 398] on input "pull up" at bounding box center [830, 397] width 938 height 40
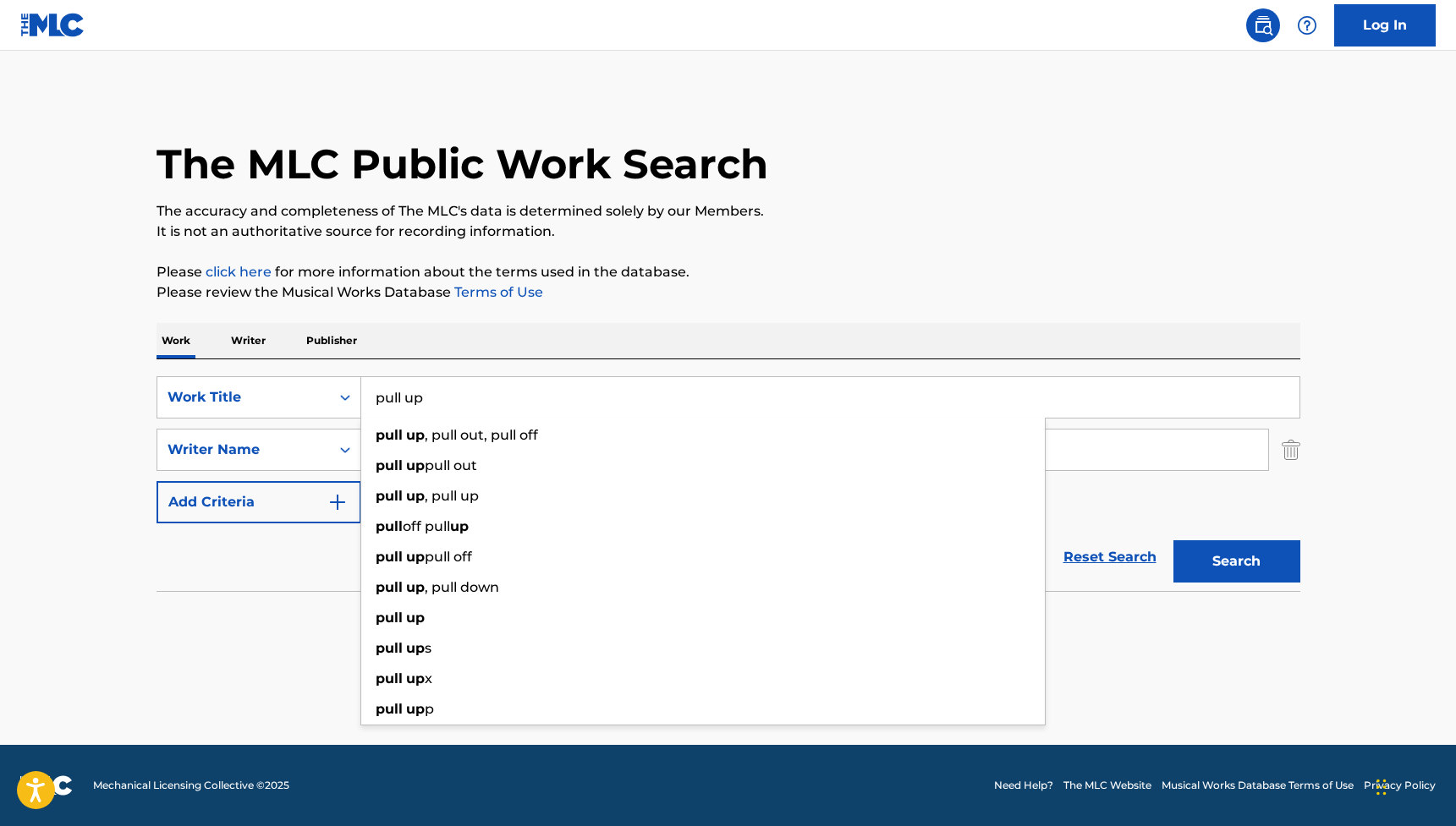
click at [405, 398] on input "pull up" at bounding box center [830, 397] width 938 height 40
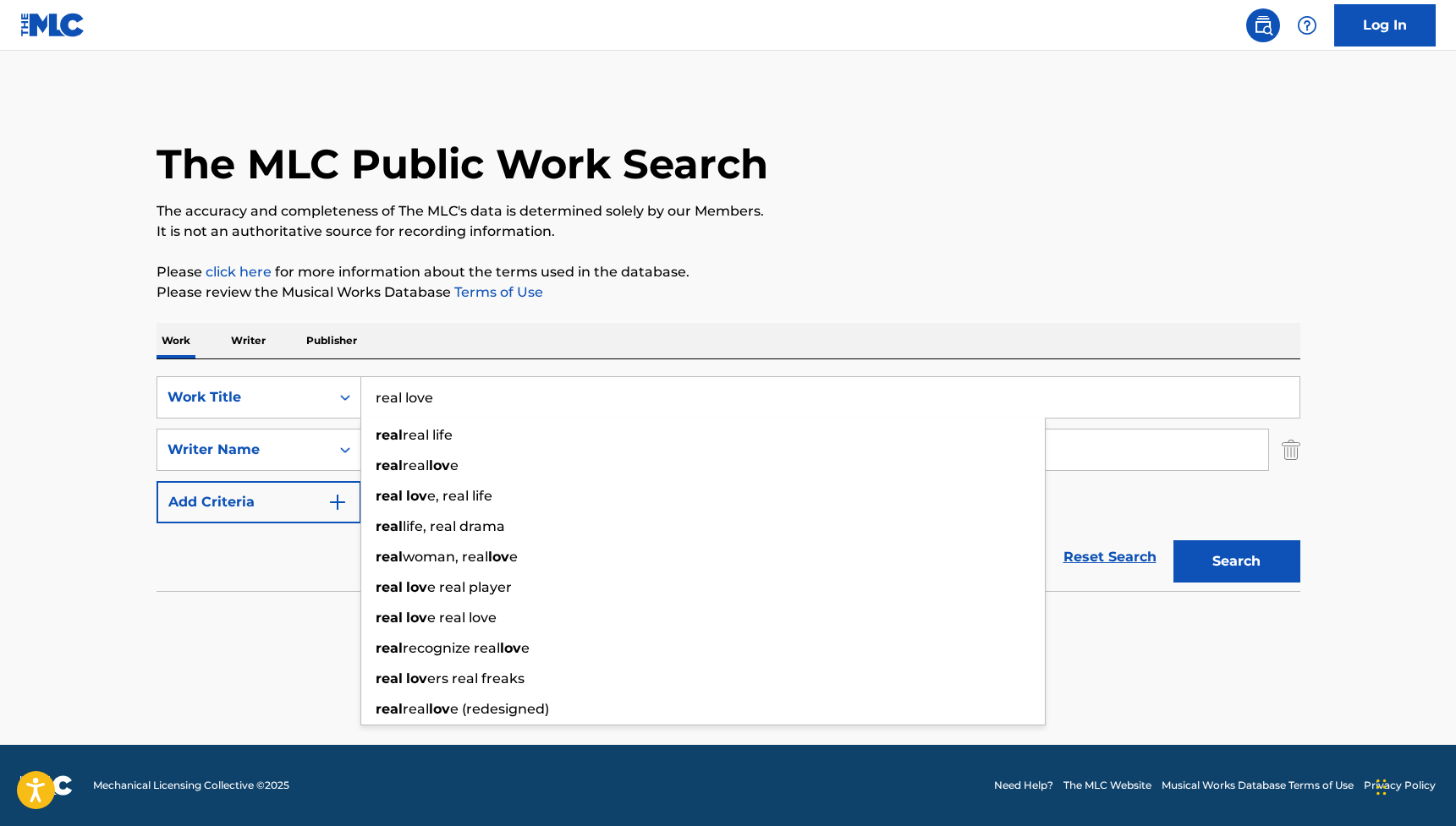
click at [1236, 561] on button "Search" at bounding box center [1236, 561] width 126 height 42
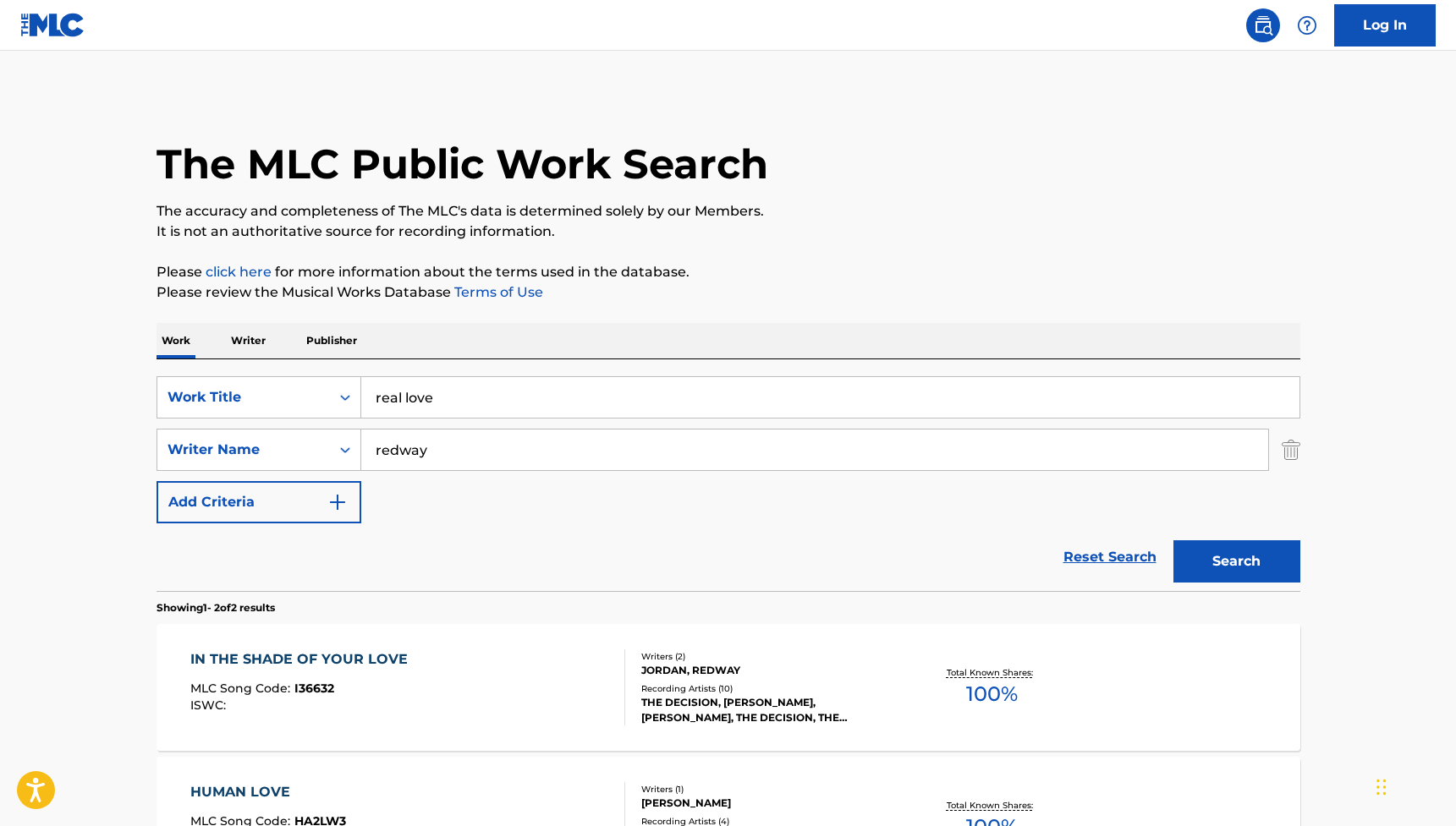
click at [406, 399] on input "real love" at bounding box center [830, 397] width 938 height 40
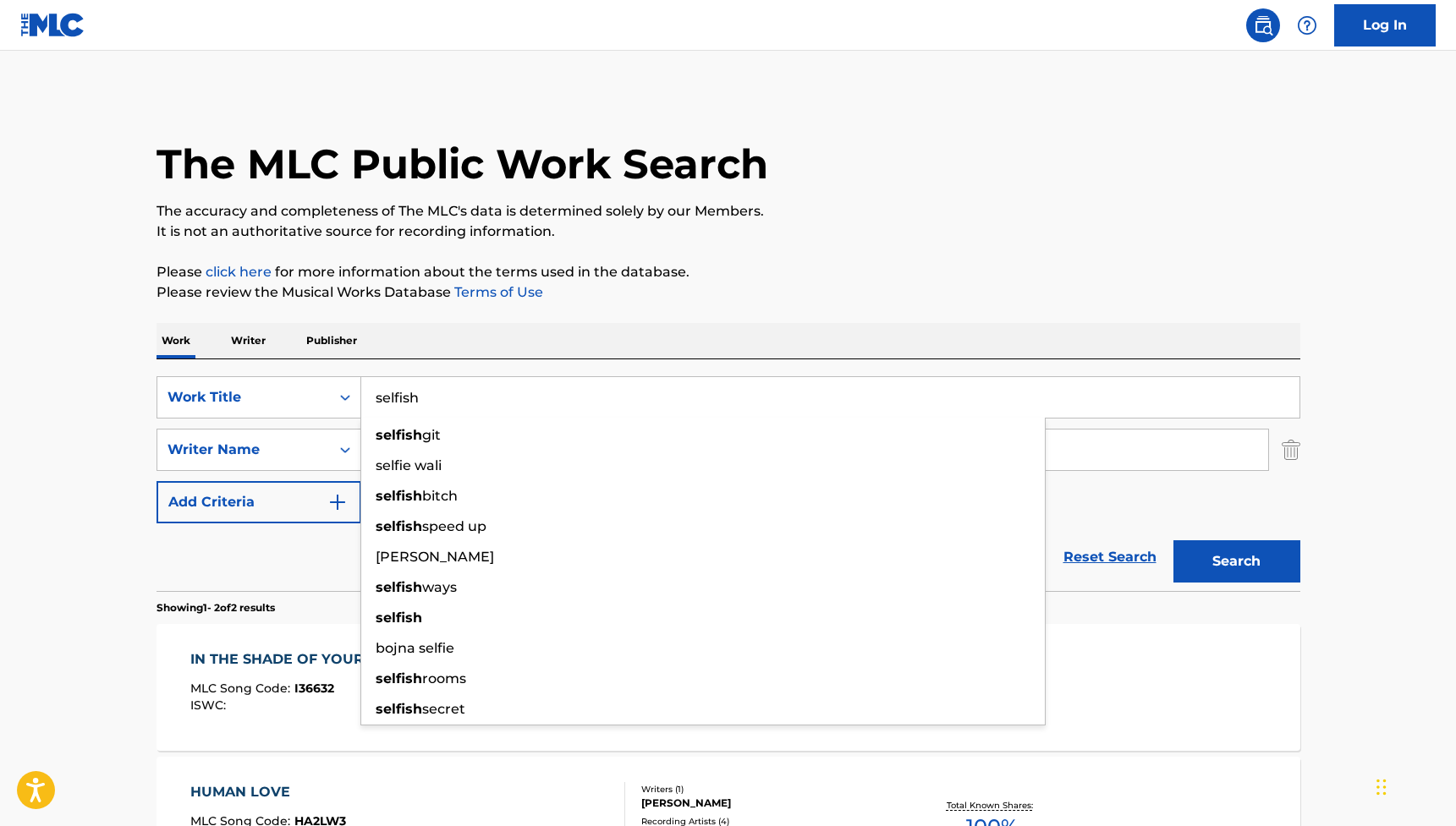
click at [1236, 561] on button "Search" at bounding box center [1236, 561] width 126 height 42
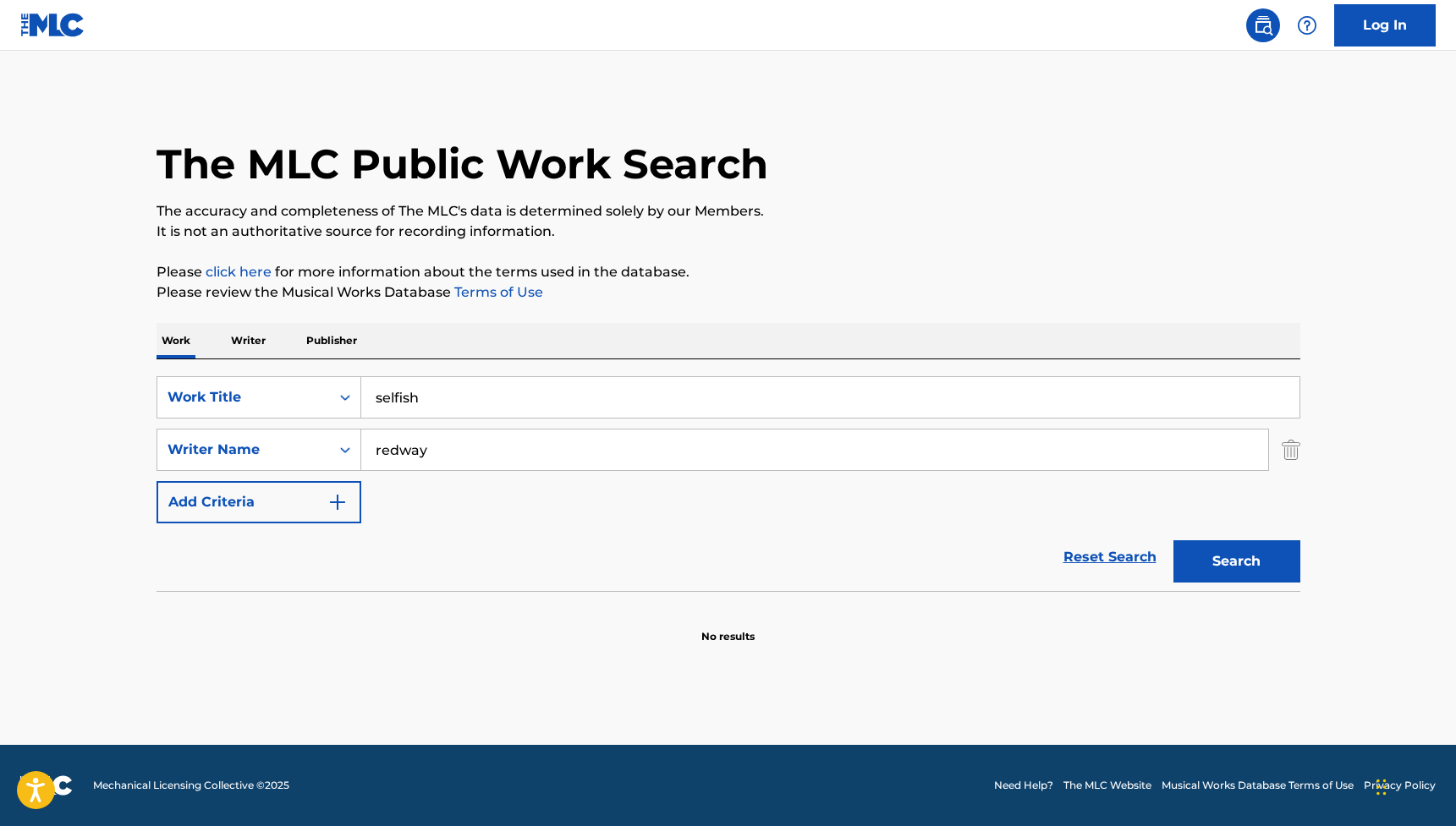
click at [394, 396] on input "selfish" at bounding box center [830, 397] width 938 height 40
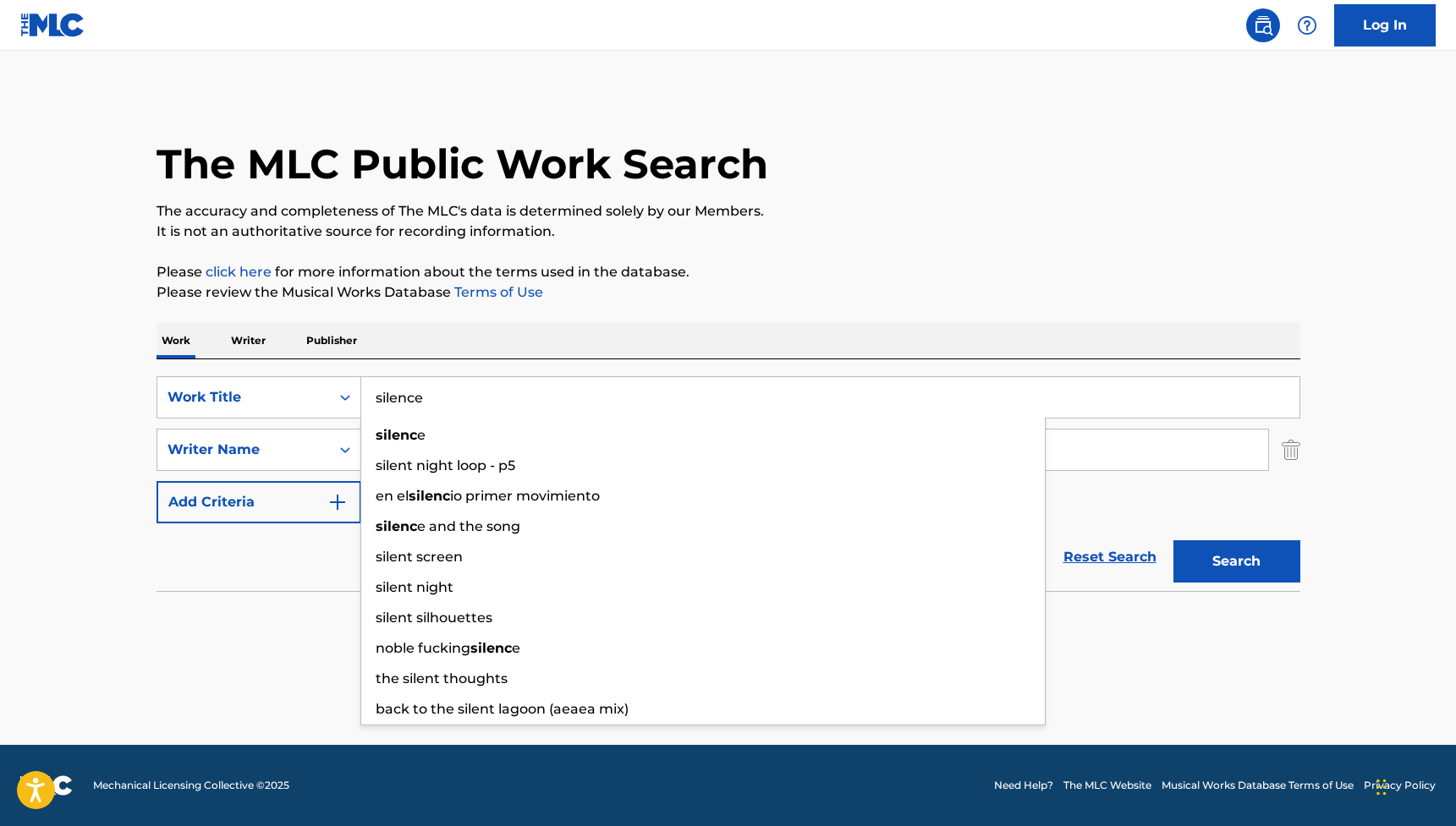
click at [1236, 561] on button "Search" at bounding box center [1236, 561] width 126 height 42
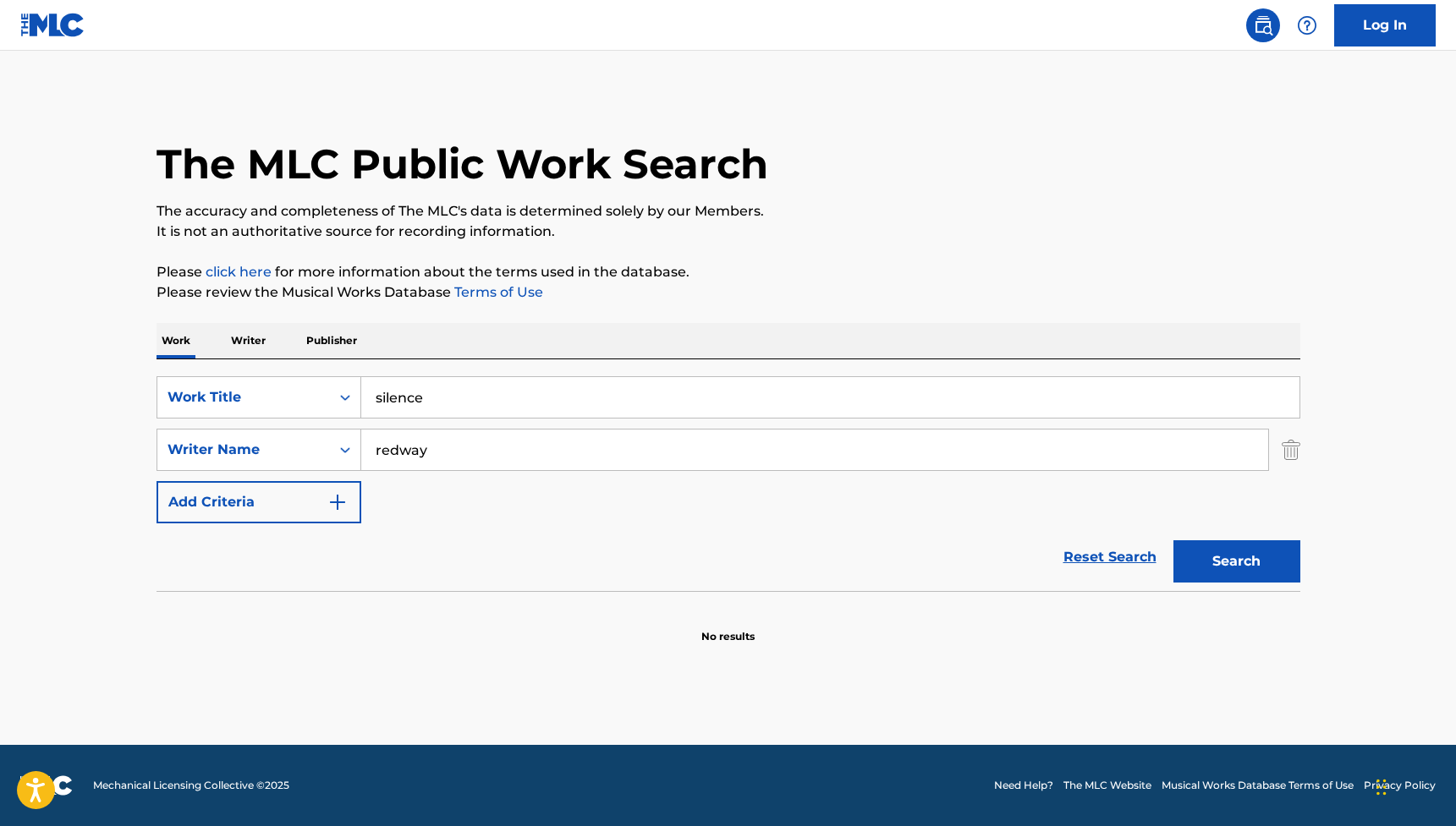
click at [409, 399] on input "silence" at bounding box center [830, 397] width 938 height 40
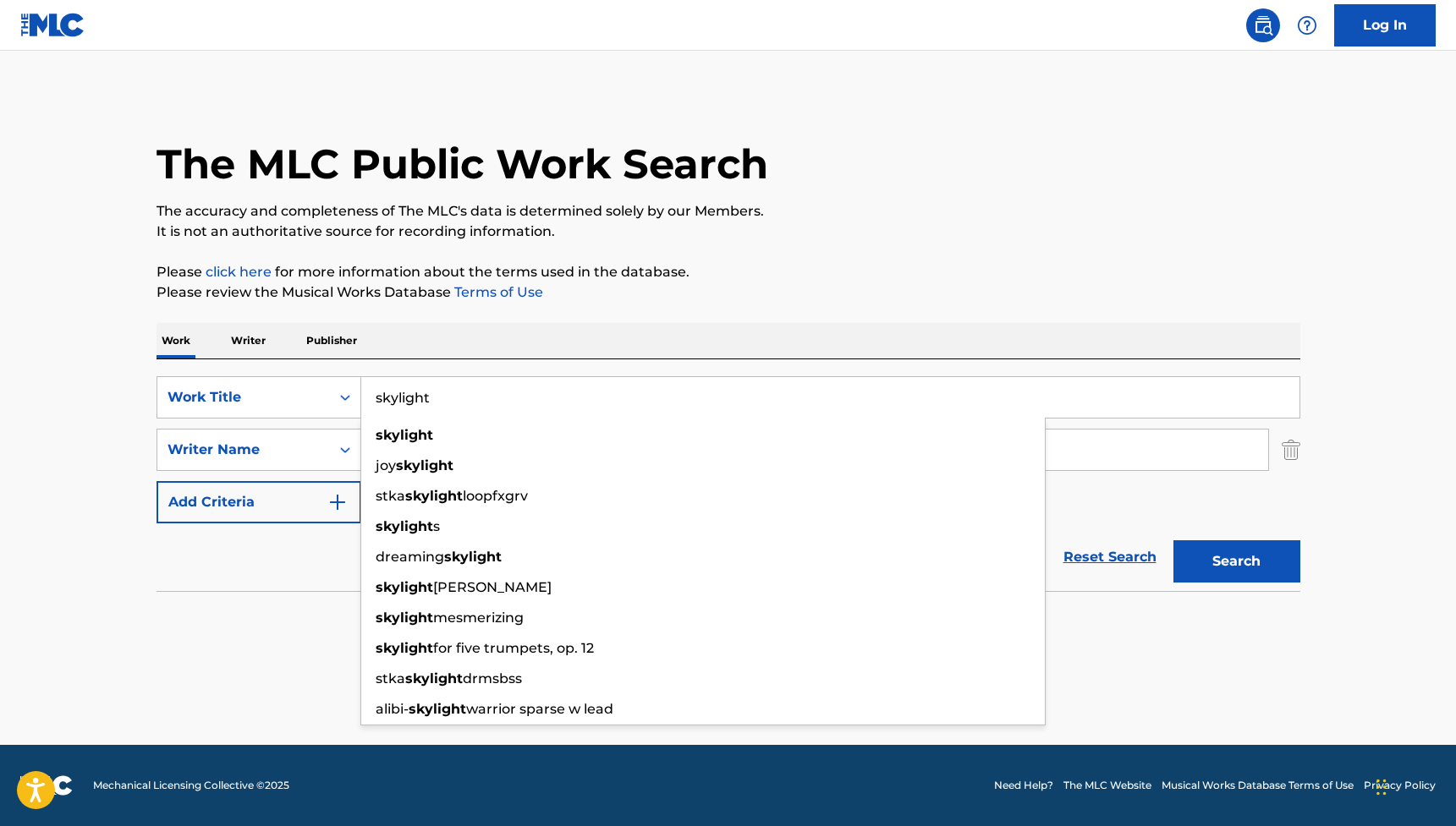
click at [1236, 561] on button "Search" at bounding box center [1236, 561] width 126 height 42
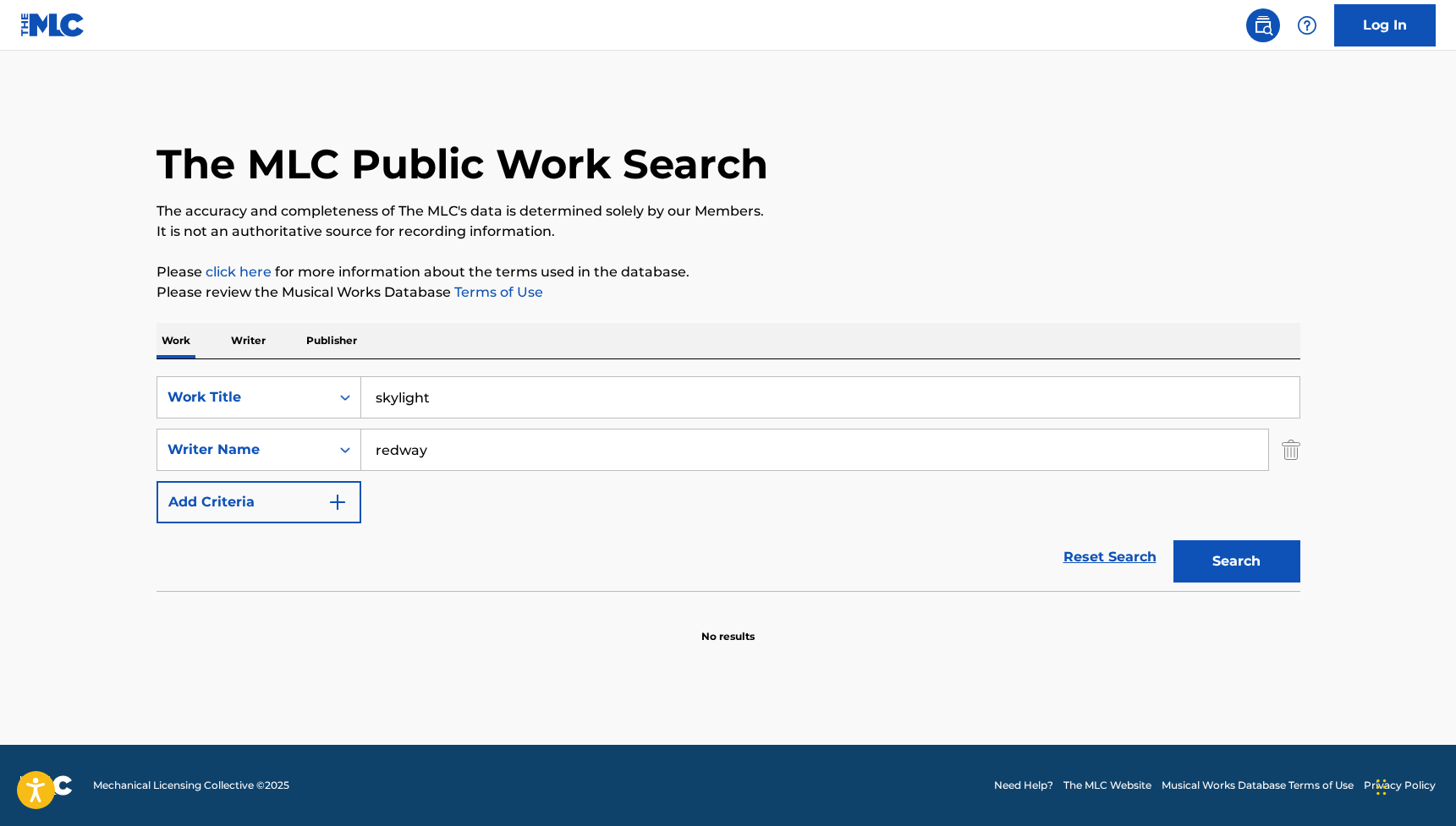
click at [405, 402] on input "skylight" at bounding box center [830, 397] width 938 height 40
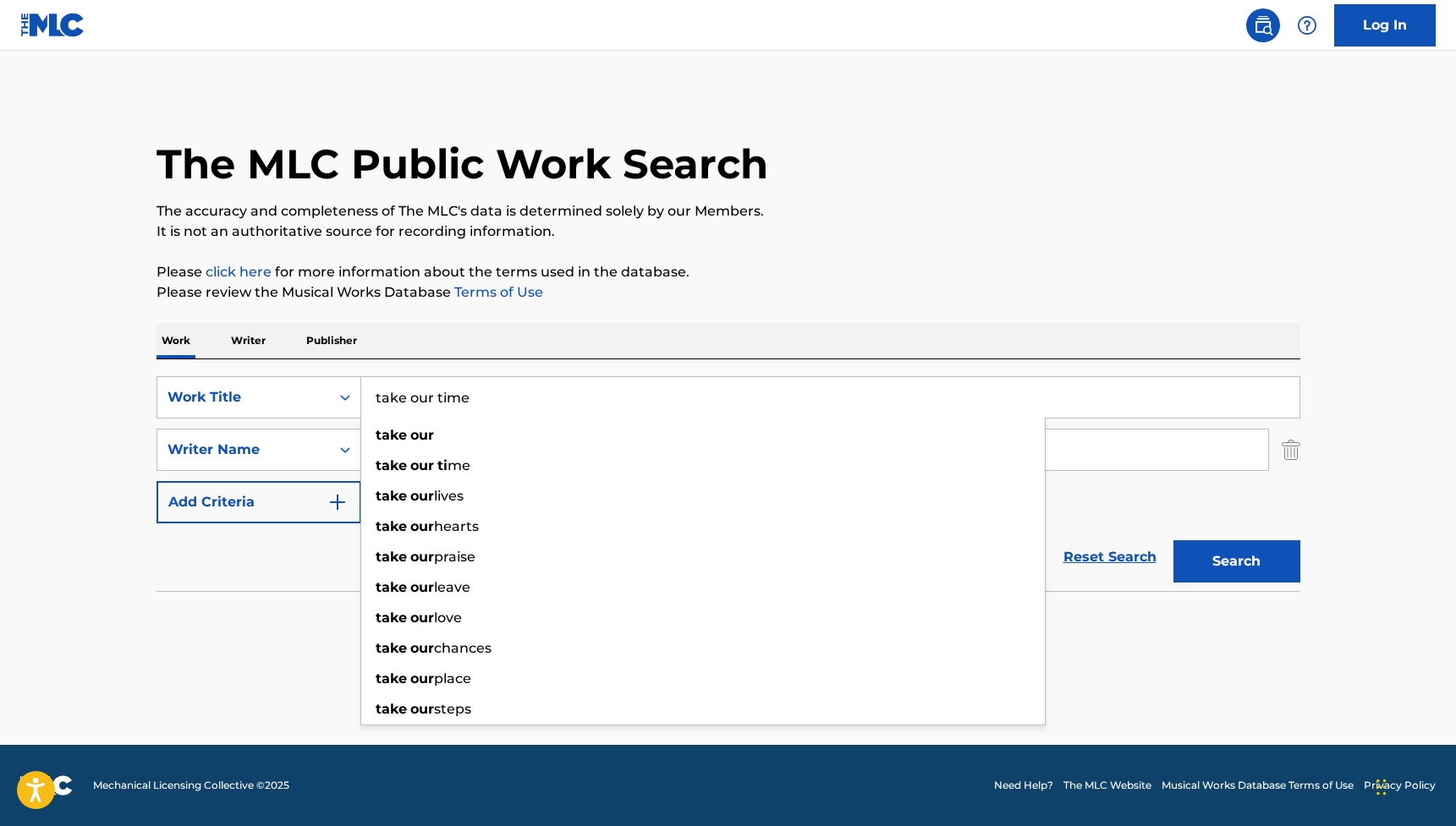
type input "take our time"
click at [1236, 561] on button "Search" at bounding box center [1236, 561] width 126 height 42
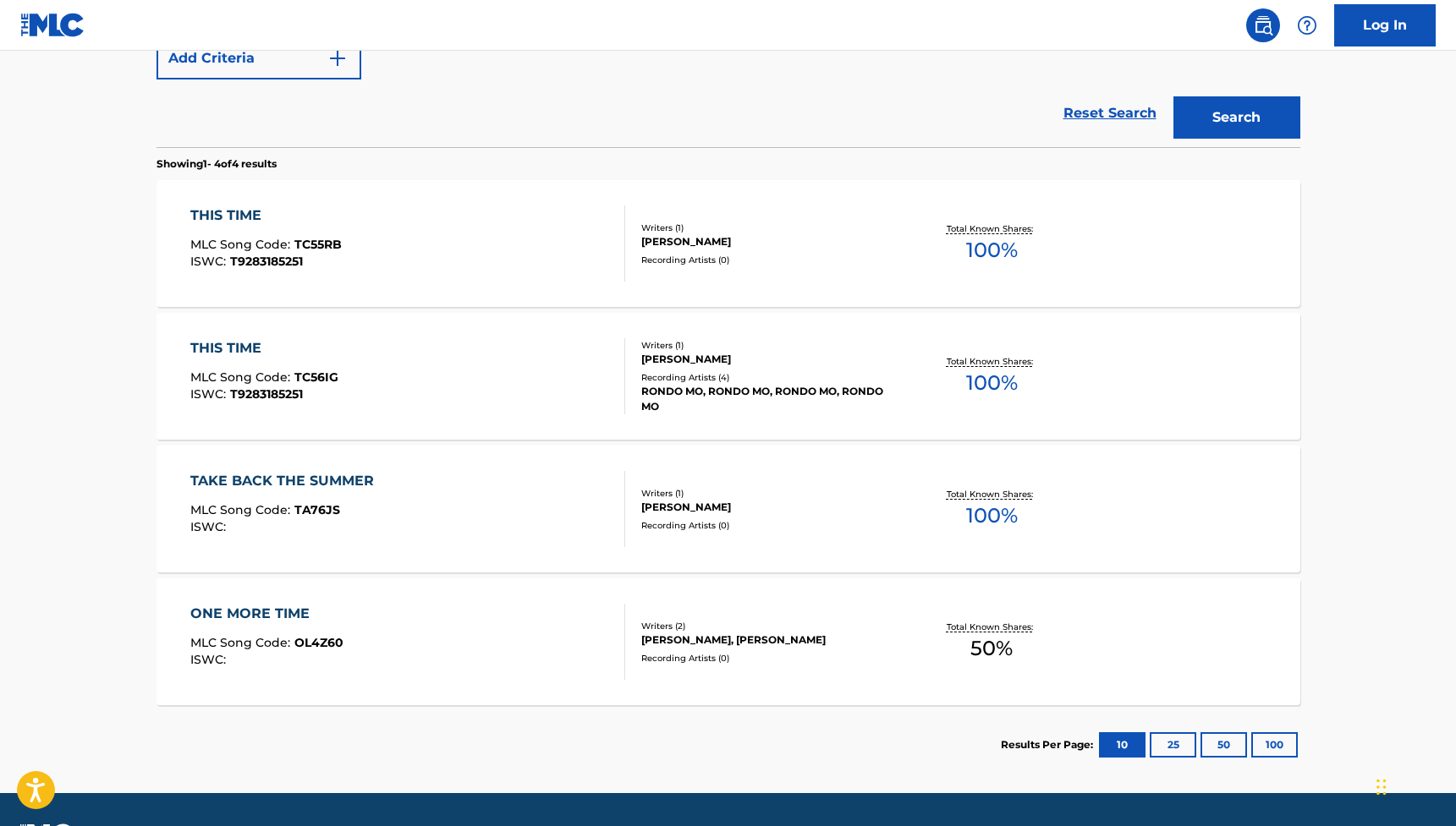
scroll to position [449, 0]
